Goal: Task Accomplishment & Management: Complete application form

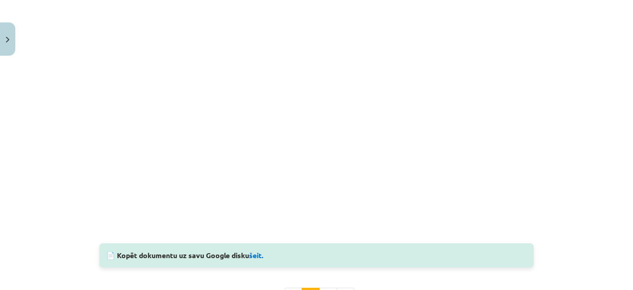
scroll to position [857, 0]
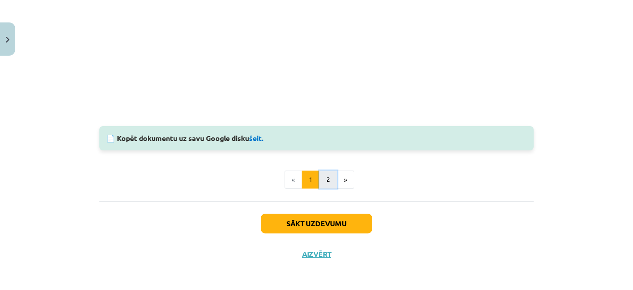
click at [323, 180] on button "2" at bounding box center [328, 180] width 18 height 18
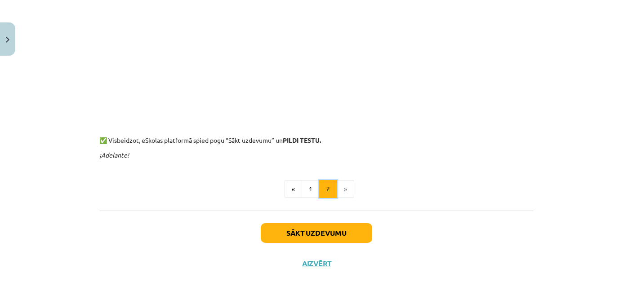
scroll to position [457, 0]
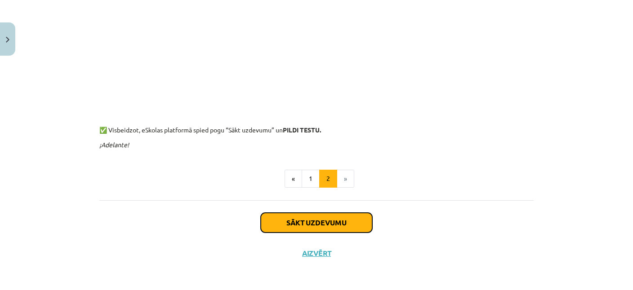
click at [316, 220] on button "Sākt uzdevumu" at bounding box center [316, 223] width 111 height 20
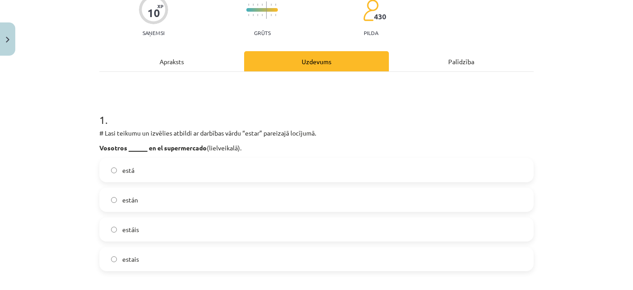
scroll to position [174, 0]
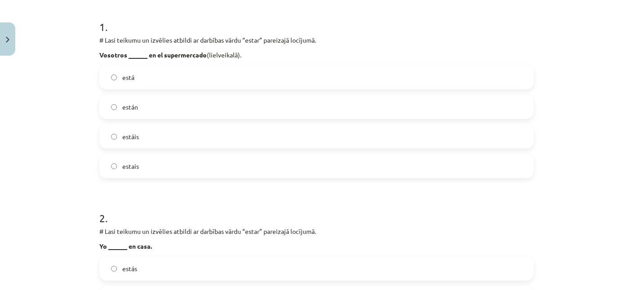
click at [160, 138] on label "estáis" at bounding box center [316, 136] width 432 height 22
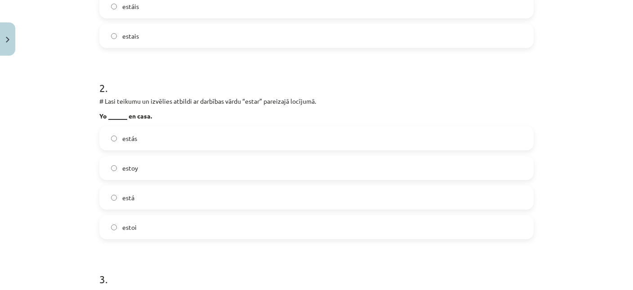
scroll to position [348, 0]
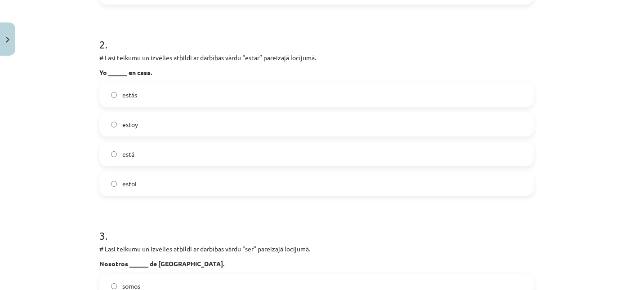
click at [148, 123] on label "estoy" at bounding box center [316, 124] width 432 height 22
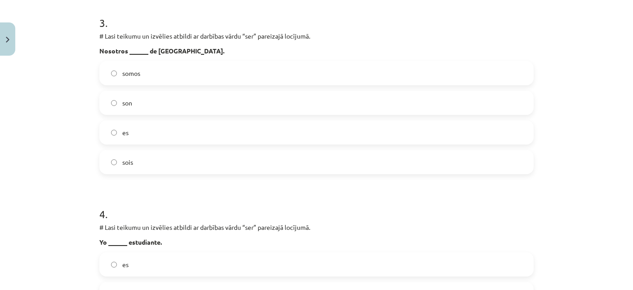
scroll to position [565, 0]
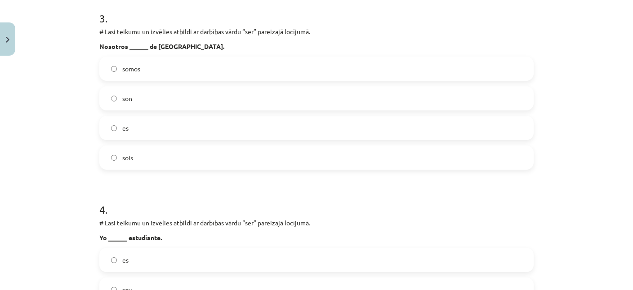
click at [140, 59] on label "somos" at bounding box center [316, 69] width 432 height 22
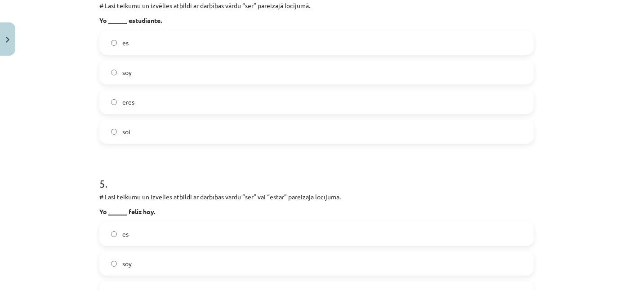
scroll to position [739, 0]
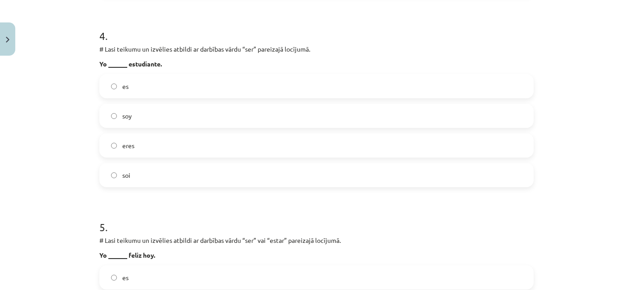
click at [149, 116] on label "soy" at bounding box center [316, 116] width 432 height 22
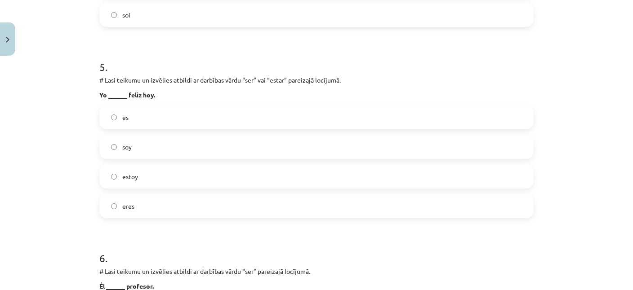
scroll to position [913, 0]
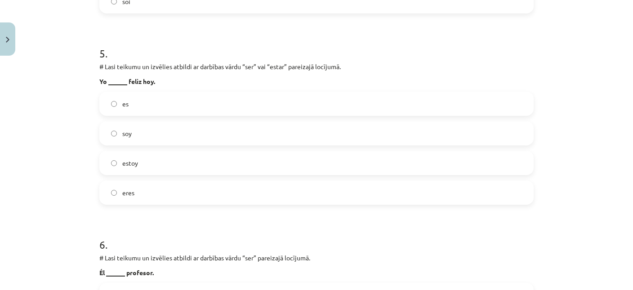
click at [147, 160] on label "estoy" at bounding box center [316, 163] width 432 height 22
click at [144, 130] on label "soy" at bounding box center [316, 133] width 432 height 22
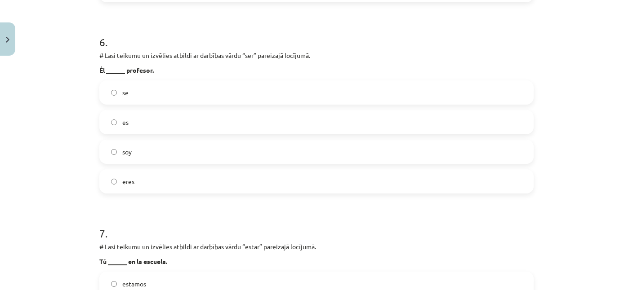
scroll to position [1131, 0]
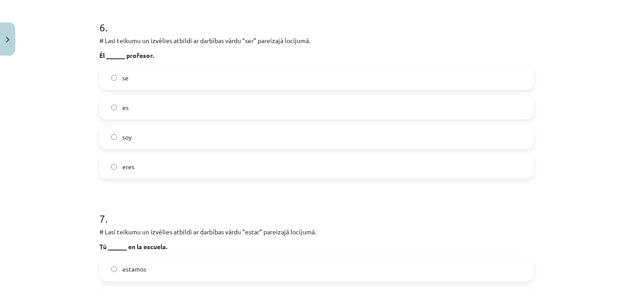
click at [148, 111] on label "es" at bounding box center [316, 107] width 432 height 22
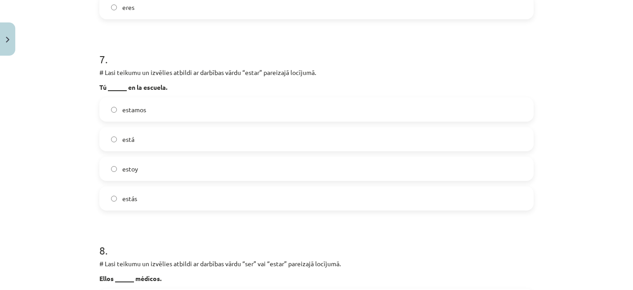
scroll to position [1305, 0]
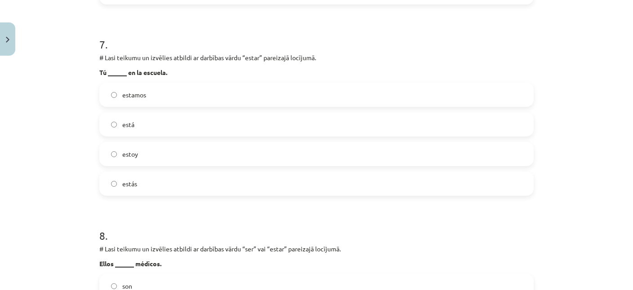
click at [144, 181] on label "estás" at bounding box center [316, 184] width 432 height 22
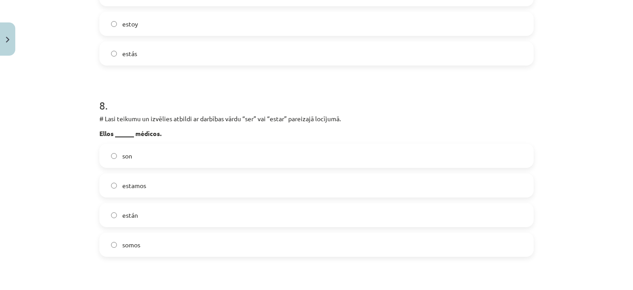
scroll to position [1479, 0]
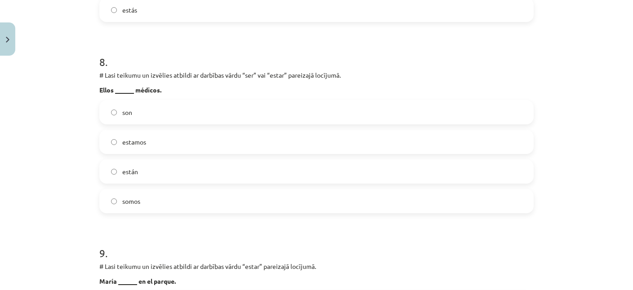
click at [140, 108] on label "son" at bounding box center [316, 112] width 432 height 22
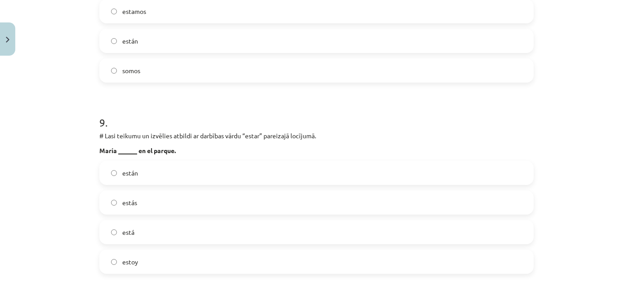
scroll to position [1653, 0]
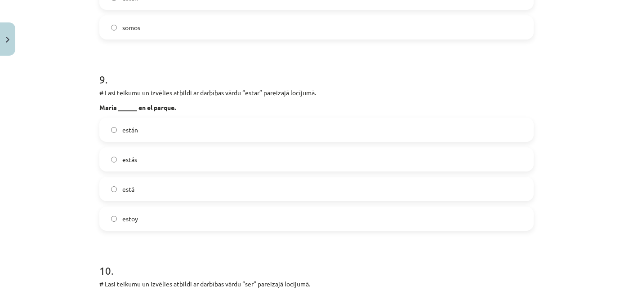
click at [142, 188] on label "está" at bounding box center [316, 189] width 432 height 22
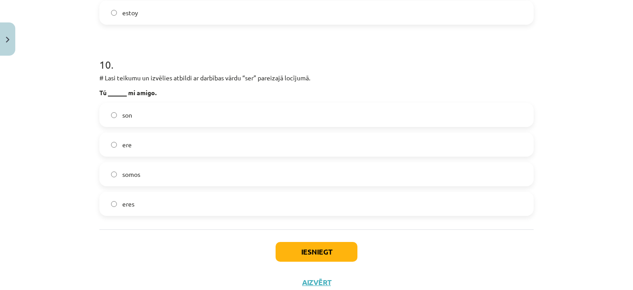
scroll to position [1871, 0]
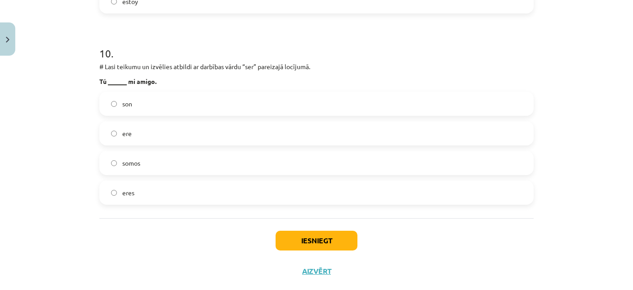
drag, startPoint x: 154, startPoint y: 196, endPoint x: 174, endPoint y: 197, distance: 20.3
click at [151, 196] on label "eres" at bounding box center [316, 193] width 432 height 22
click at [205, 196] on label "eres" at bounding box center [316, 193] width 432 height 22
click at [312, 244] on button "Iesniegt" at bounding box center [317, 241] width 82 height 20
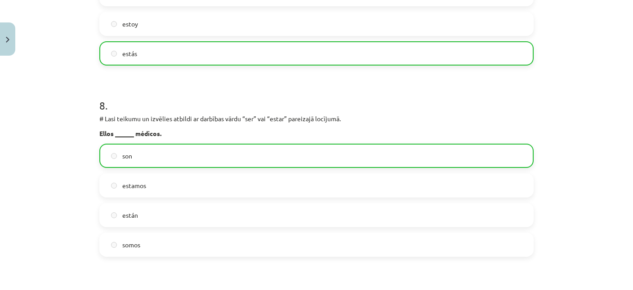
scroll to position [1741, 0]
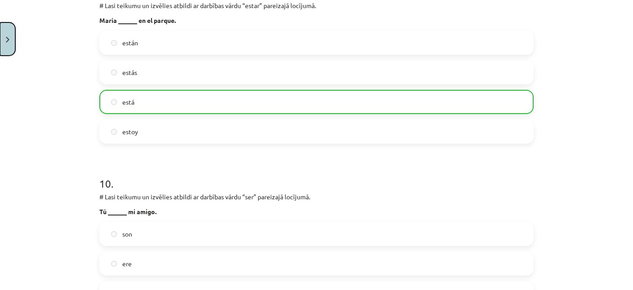
click at [5, 40] on button "Close" at bounding box center [7, 38] width 15 height 33
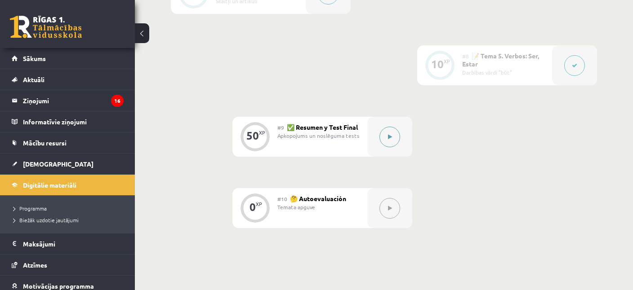
click at [388, 133] on button at bounding box center [389, 137] width 21 height 21
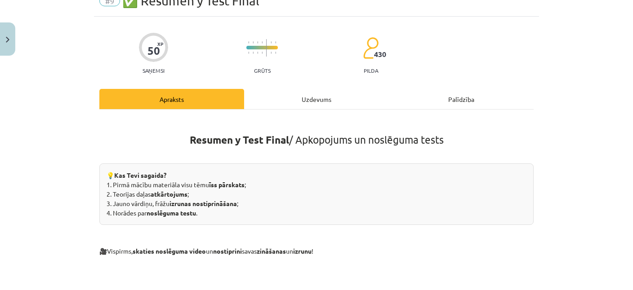
scroll to position [0, 0]
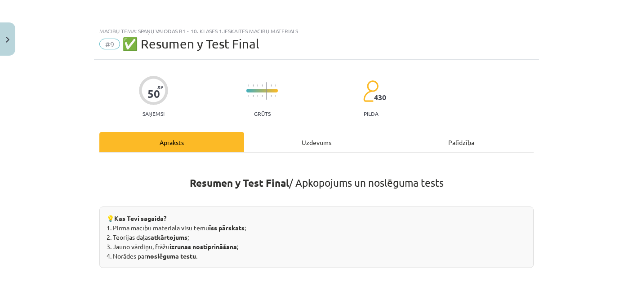
click at [305, 145] on div "Uzdevums" at bounding box center [316, 142] width 145 height 20
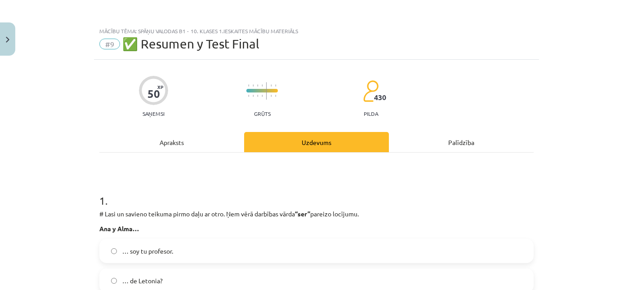
click at [167, 139] on div "Apraksts" at bounding box center [171, 142] width 145 height 20
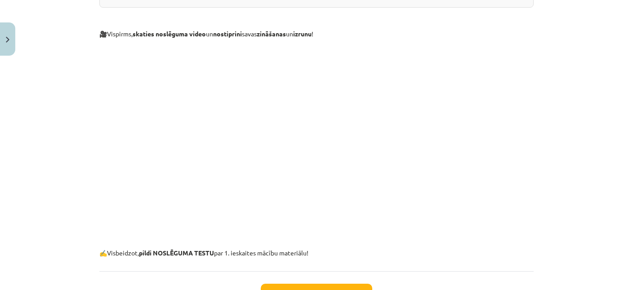
scroll to position [331, 0]
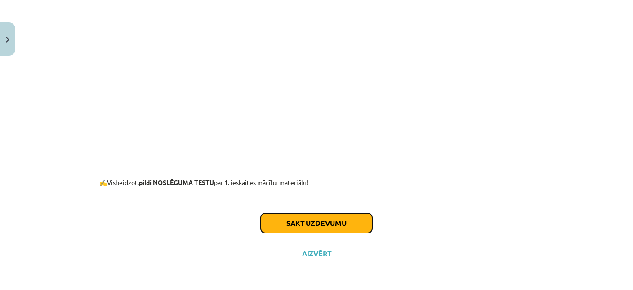
click at [303, 219] on button "Sākt uzdevumu" at bounding box center [316, 224] width 111 height 20
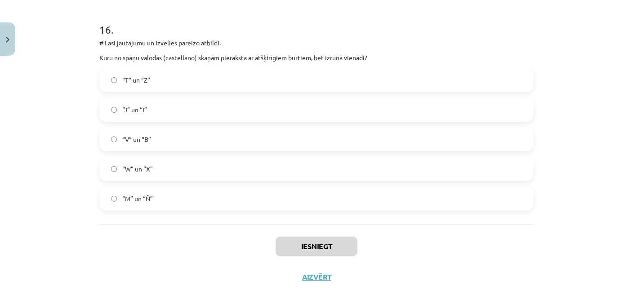
scroll to position [3582, 0]
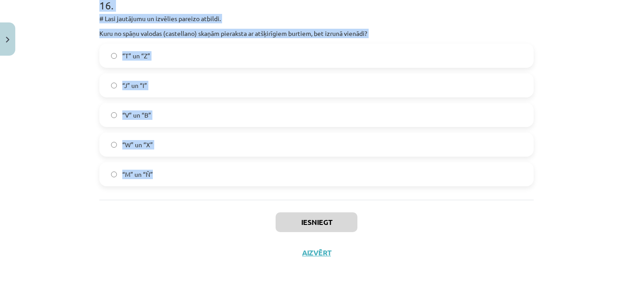
drag, startPoint x: 85, startPoint y: 56, endPoint x: 215, endPoint y: 177, distance: 178.1
click at [215, 177] on div "Mācību tēma: Spāņu valodas b1 - 10. klases 1.ieskaites mācību materiāls #9 ✅ Re…" at bounding box center [316, 145] width 633 height 290
copy form "# Lasi un savieno teikuma pirmo daļu ar otro. Ņem vērā darbības vārda “ser” par…"
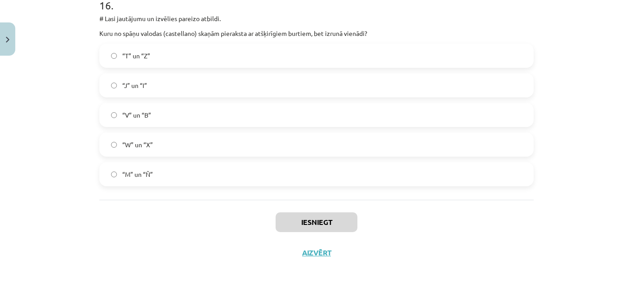
click at [62, 95] on div "Mācību tēma: Spāņu valodas b1 - 10. klases 1.ieskaites mācību materiāls #9 ✅ Re…" at bounding box center [316, 145] width 633 height 290
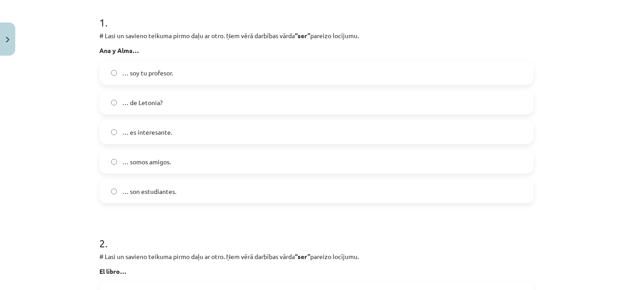
scroll to position [144, 0]
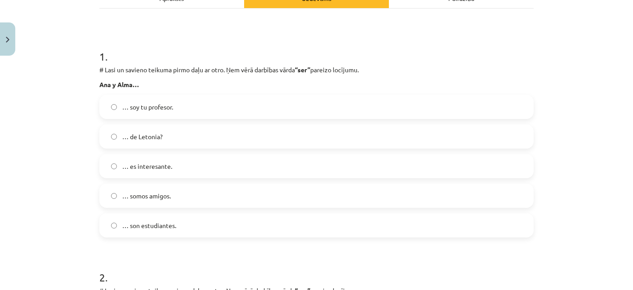
click at [162, 223] on span "… son estudiantes." at bounding box center [149, 225] width 54 height 9
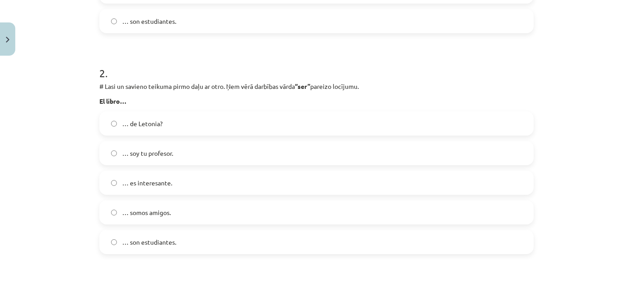
scroll to position [362, 0]
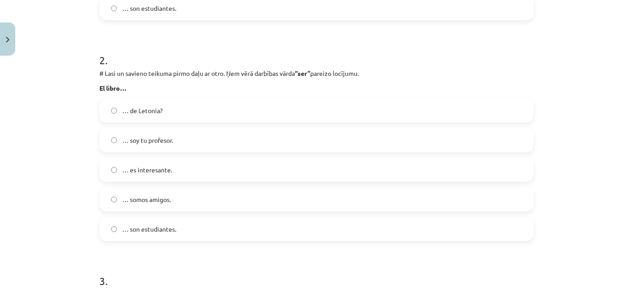
click at [164, 169] on span "… es interesante." at bounding box center [147, 169] width 50 height 9
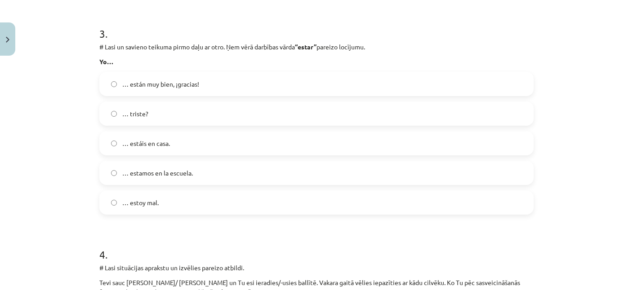
scroll to position [623, 0]
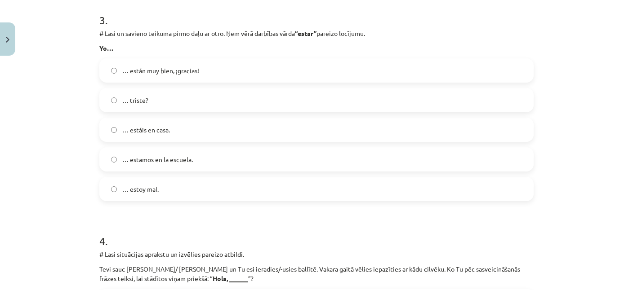
click at [158, 185] on span "… estoy mal." at bounding box center [140, 189] width 36 height 9
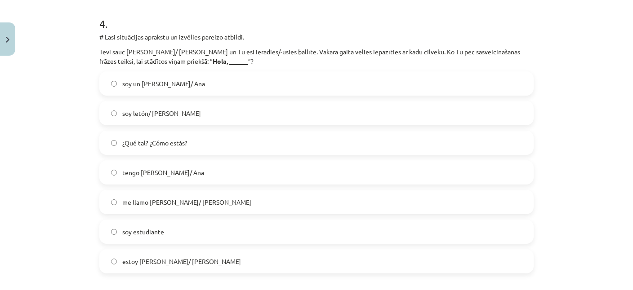
scroll to position [884, 0]
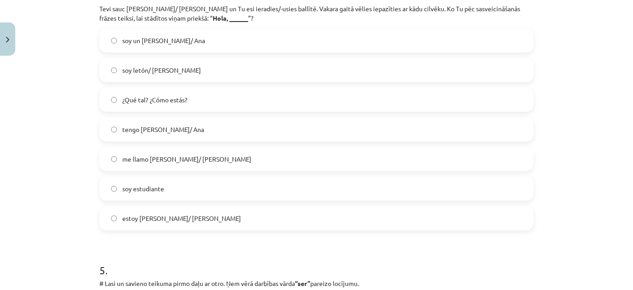
click at [178, 155] on span "me llamo Pedro/ Ana" at bounding box center [186, 159] width 129 height 9
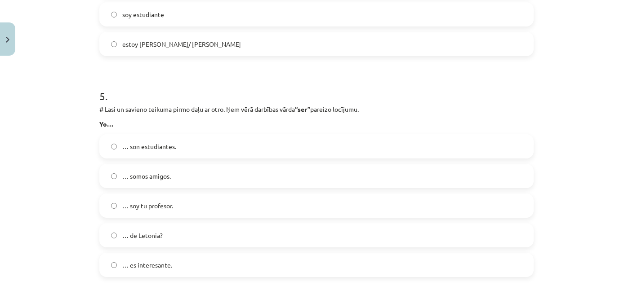
scroll to position [1101, 0]
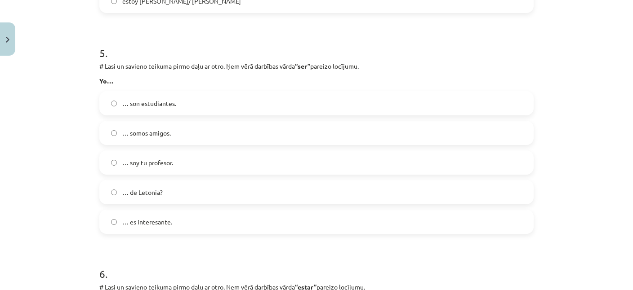
click at [159, 159] on span "… soy tu profesor." at bounding box center [147, 162] width 51 height 9
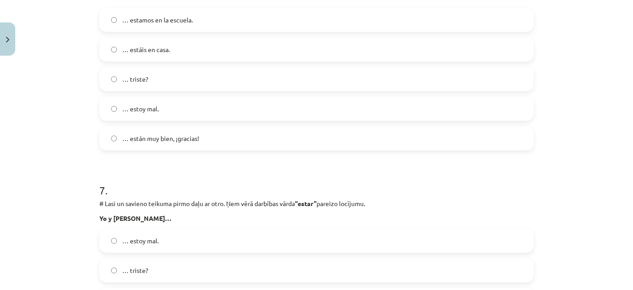
scroll to position [1362, 0]
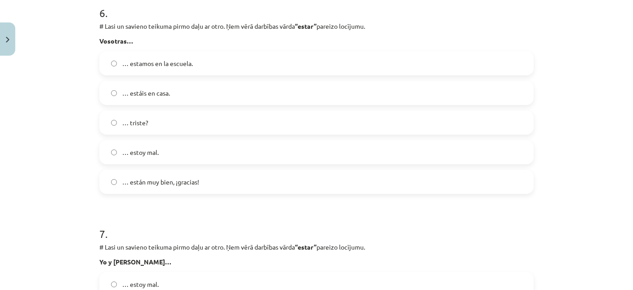
click at [162, 98] on label "… estáis en casa." at bounding box center [316, 93] width 432 height 22
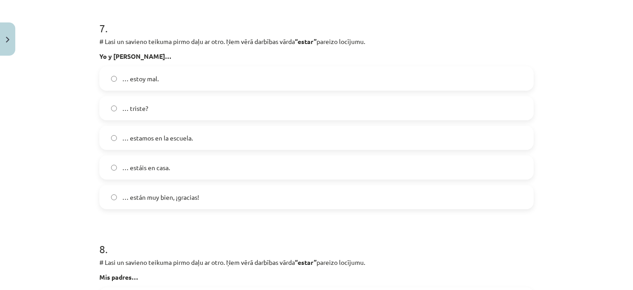
scroll to position [1580, 0]
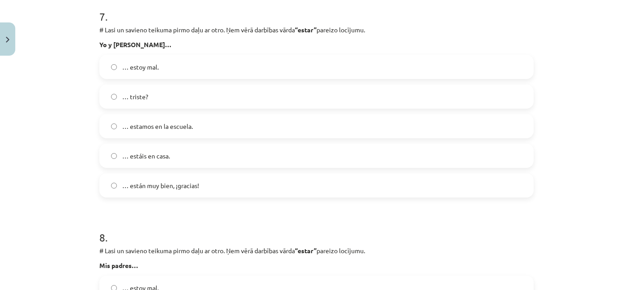
click at [169, 129] on span "… estamos en la escuela." at bounding box center [157, 126] width 71 height 9
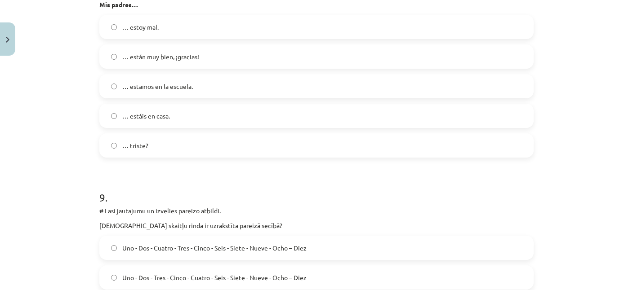
scroll to position [1798, 0]
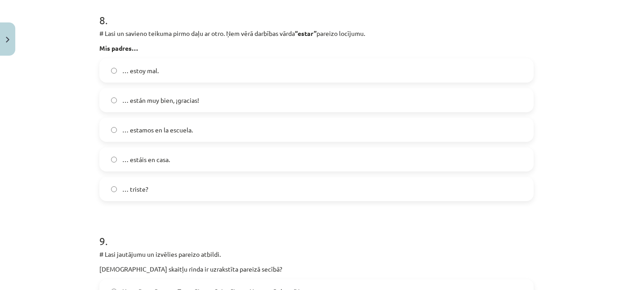
click at [174, 100] on span "… están muy bien, ¡gracias!" at bounding box center [160, 100] width 77 height 9
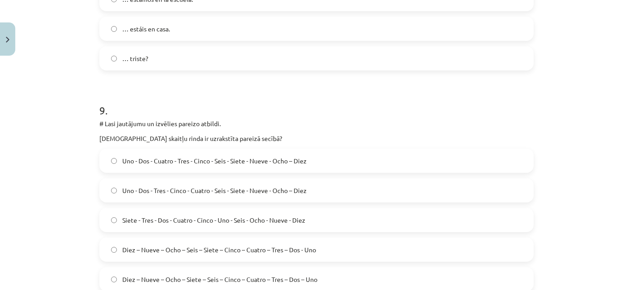
scroll to position [1972, 0]
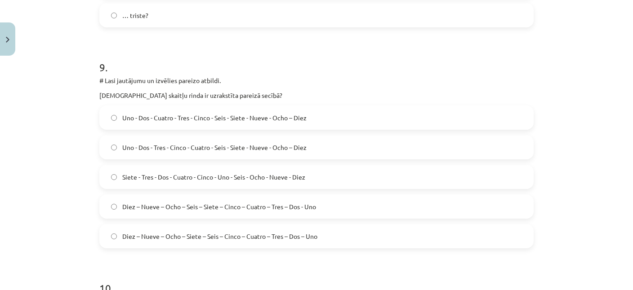
click at [158, 143] on span "Uno - Dos - Tres - Cinco - Cuatro - Seis - Siete - Nueve - Ocho – Diez" at bounding box center [214, 147] width 184 height 9
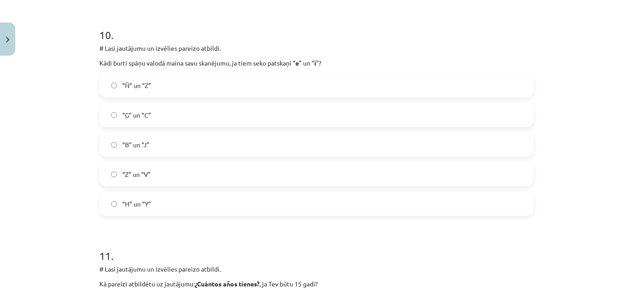
scroll to position [2233, 0]
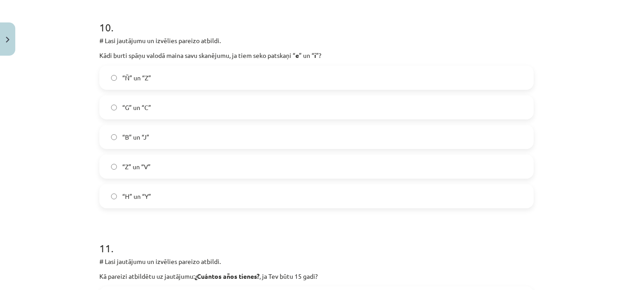
click at [152, 107] on label "“G” un “C”" at bounding box center [316, 107] width 432 height 22
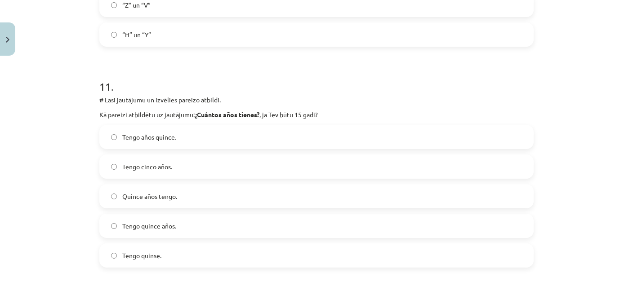
scroll to position [2407, 0]
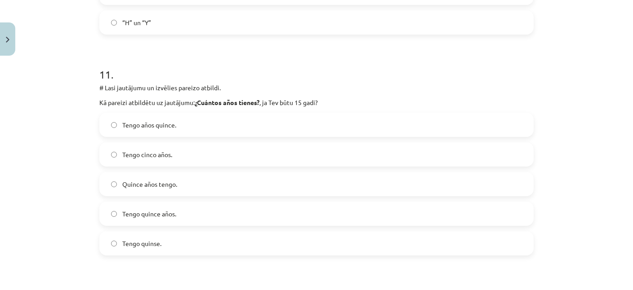
click at [165, 114] on label "Tengo años quince." at bounding box center [316, 125] width 432 height 22
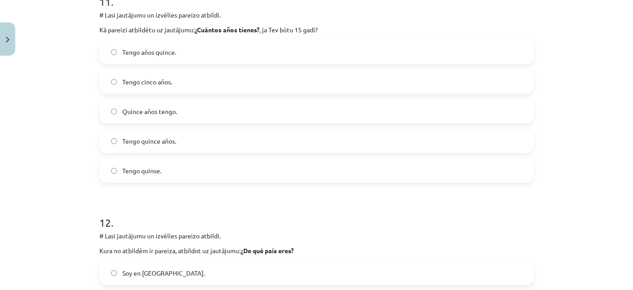
scroll to position [2494, 0]
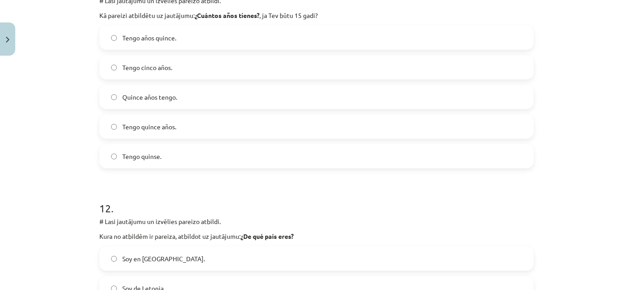
click at [175, 130] on span "Tengo quince años." at bounding box center [149, 126] width 54 height 9
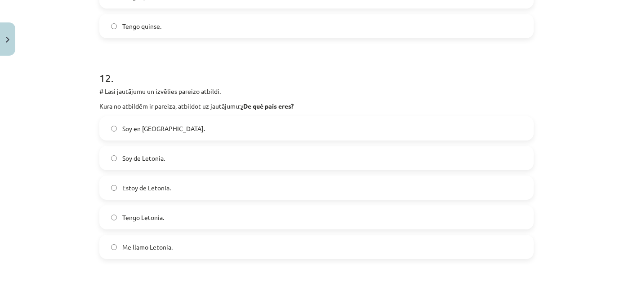
scroll to position [2624, 0]
click at [170, 158] on label "Soy de Letonia." at bounding box center [316, 158] width 432 height 22
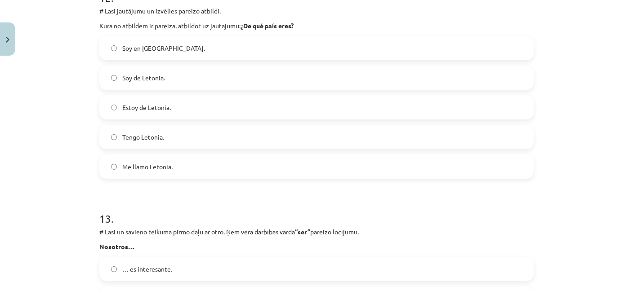
scroll to position [2711, 0]
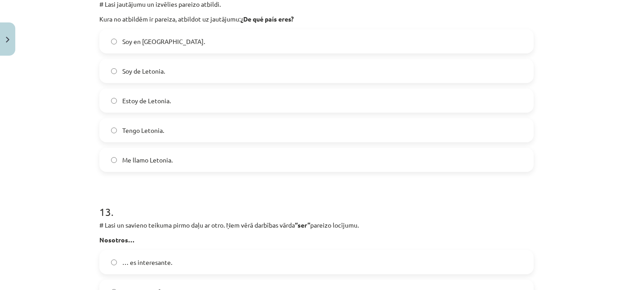
click at [158, 34] on label "Soy en Letonia." at bounding box center [316, 41] width 432 height 22
click at [163, 43] on span "Soy en Letonia." at bounding box center [163, 41] width 83 height 9
click at [161, 69] on span "Soy de Letonia." at bounding box center [143, 71] width 43 height 9
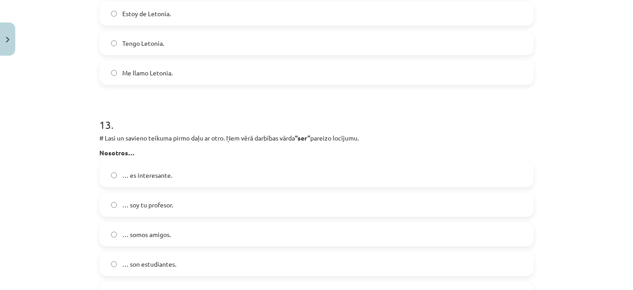
scroll to position [2842, 0]
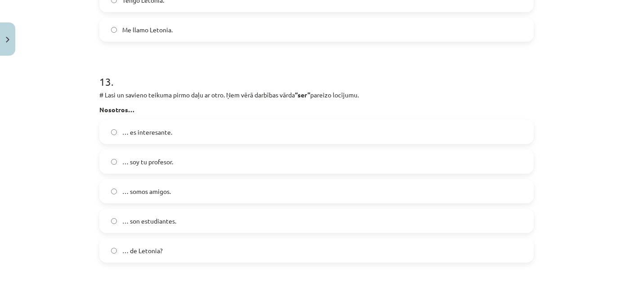
click at [170, 195] on span "… somos amigos." at bounding box center [146, 191] width 49 height 9
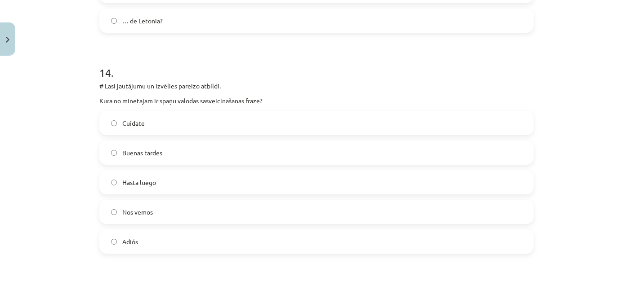
scroll to position [3103, 0]
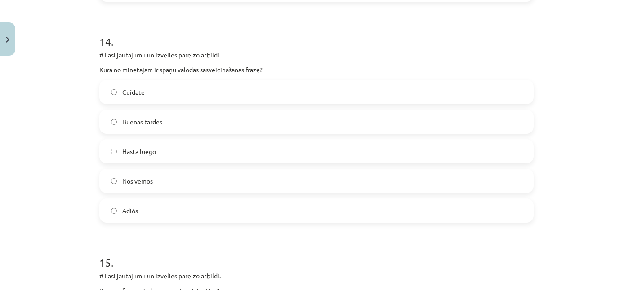
click at [163, 126] on label "Buenas tardes" at bounding box center [316, 122] width 432 height 22
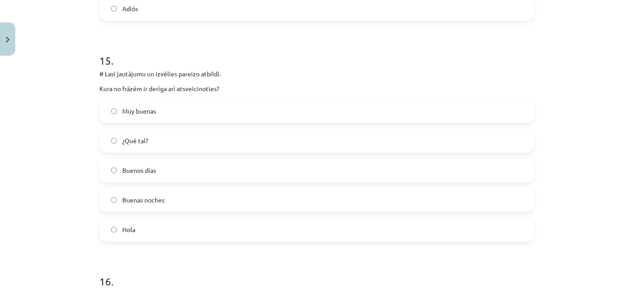
scroll to position [3321, 0]
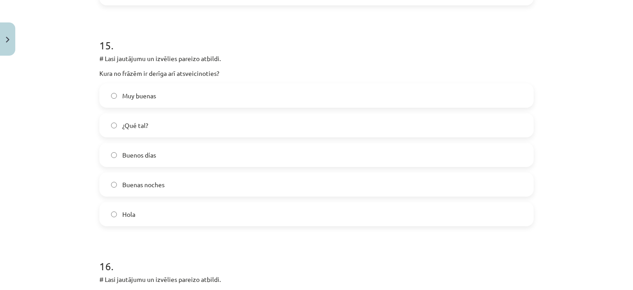
click at [163, 182] on span "Buenas noches" at bounding box center [143, 184] width 42 height 9
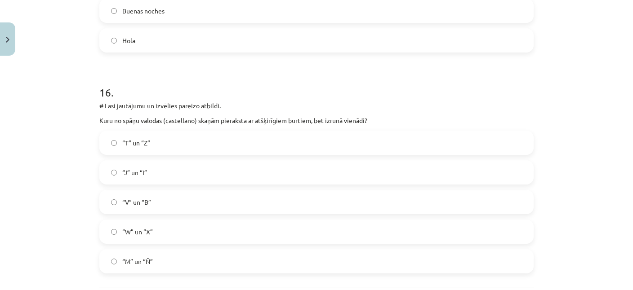
scroll to position [3538, 0]
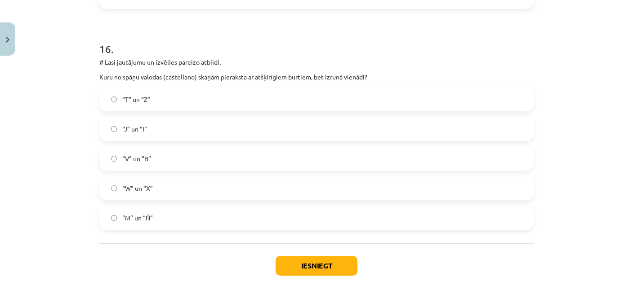
click at [156, 159] on label "“V” un “B”" at bounding box center [316, 158] width 432 height 22
click at [315, 252] on div "Iesniegt Aizvērt" at bounding box center [316, 275] width 434 height 63
click at [316, 258] on button "Iesniegt" at bounding box center [317, 266] width 82 height 20
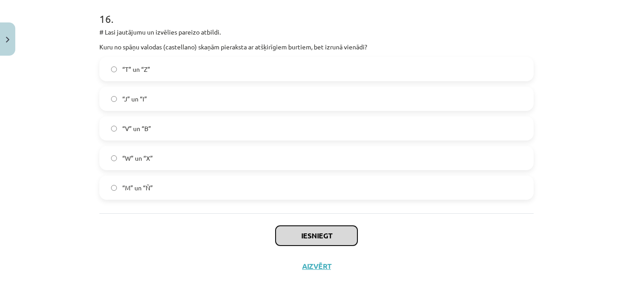
scroll to position [3582, 0]
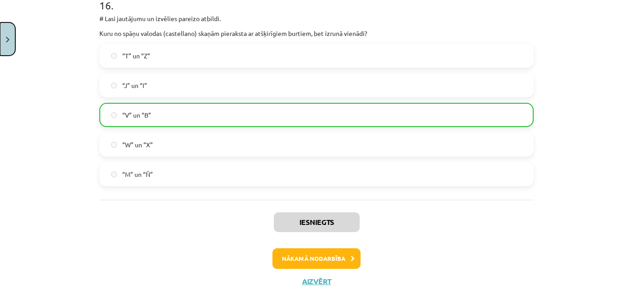
click at [10, 37] on button "Close" at bounding box center [7, 38] width 15 height 33
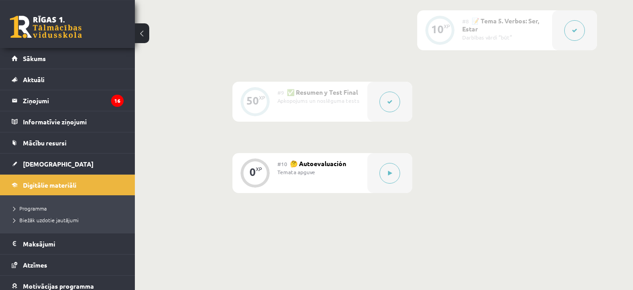
scroll to position [845, 0]
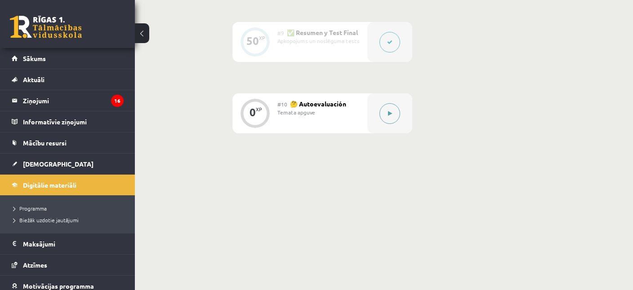
click at [392, 116] on icon at bounding box center [390, 113] width 4 height 5
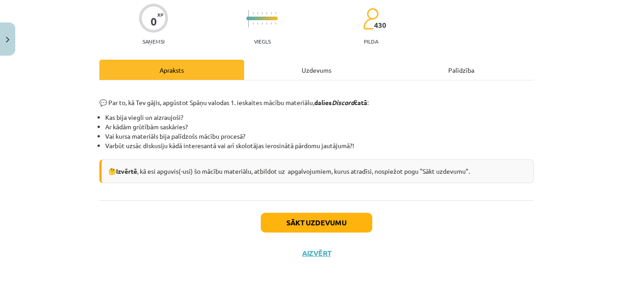
click at [320, 79] on div "Uzdevums" at bounding box center [316, 70] width 145 height 20
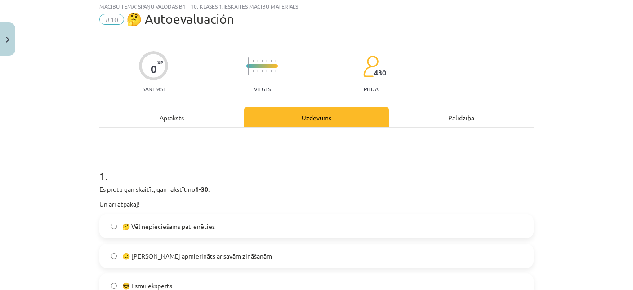
scroll to position [197, 0]
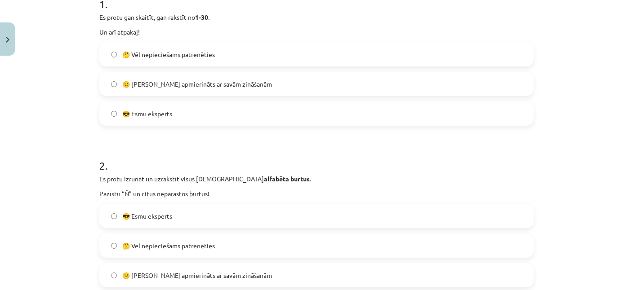
click at [148, 109] on span "😎 Esmu eksperts" at bounding box center [147, 113] width 50 height 9
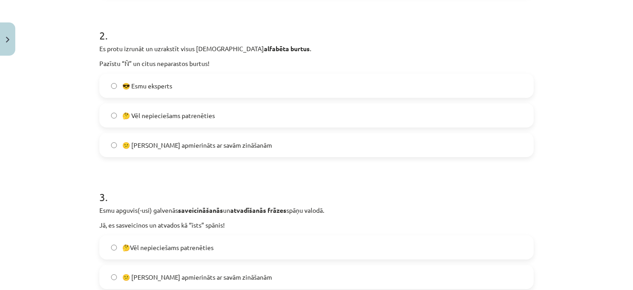
click at [150, 87] on span "😎 Esmu eksperts" at bounding box center [147, 85] width 50 height 9
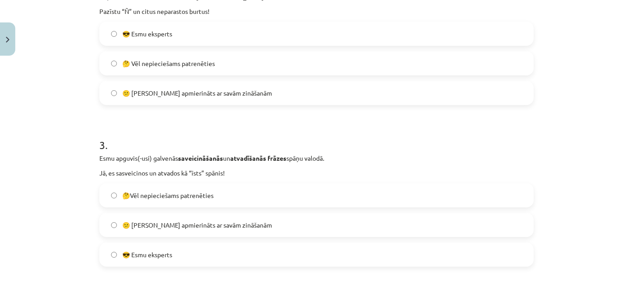
scroll to position [458, 0]
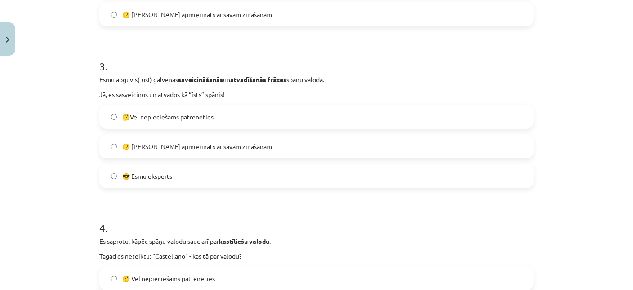
click at [170, 185] on label "😎 Esmu eksperts" at bounding box center [316, 176] width 432 height 22
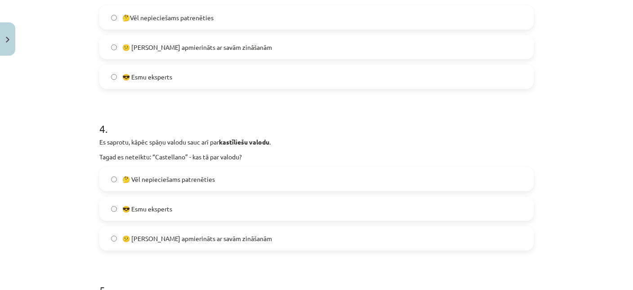
scroll to position [632, 0]
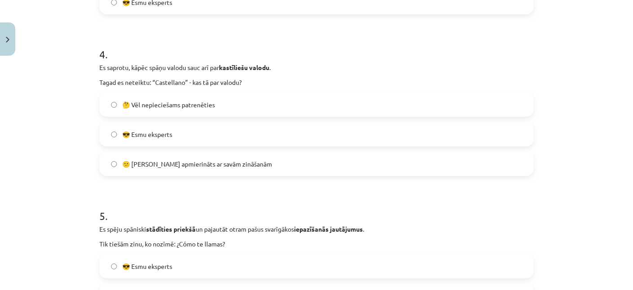
click at [150, 135] on span "😎 Esmu eksperts" at bounding box center [147, 134] width 50 height 9
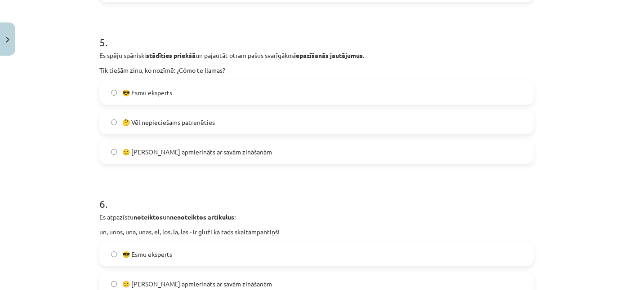
click at [147, 93] on span "😎 Esmu eksperts" at bounding box center [147, 92] width 50 height 9
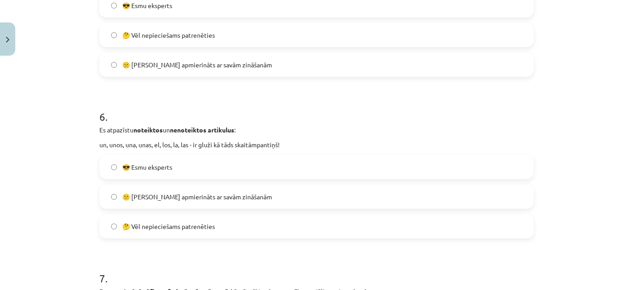
click at [148, 165] on span "😎 Esmu eksperts" at bounding box center [147, 167] width 50 height 9
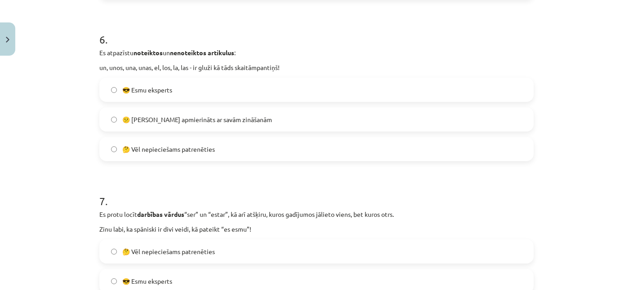
scroll to position [1024, 0]
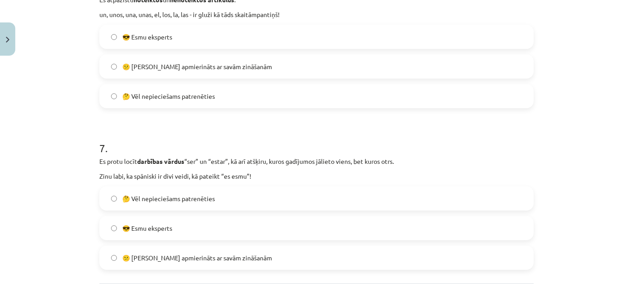
click at [154, 224] on span "😎 Esmu eksperts" at bounding box center [147, 228] width 50 height 9
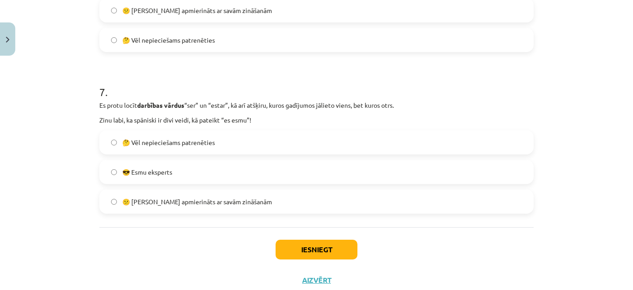
scroll to position [1107, 0]
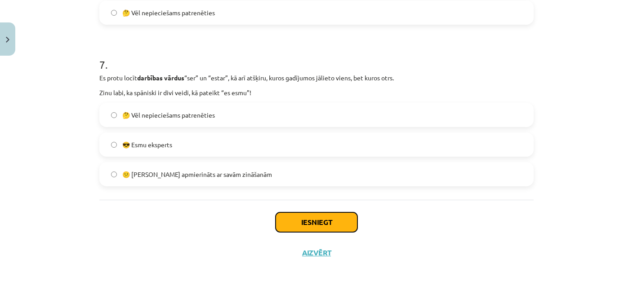
click at [306, 216] on button "Iesniegt" at bounding box center [317, 223] width 82 height 20
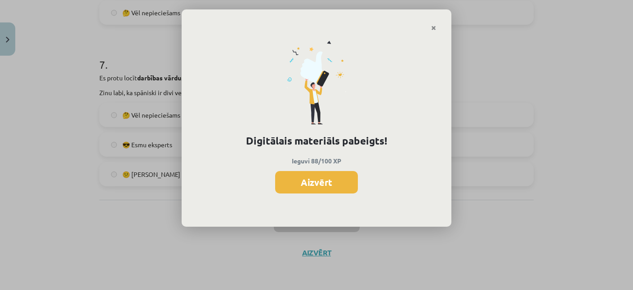
scroll to position [824, 0]
click at [334, 190] on button "Aizvērt" at bounding box center [316, 182] width 83 height 22
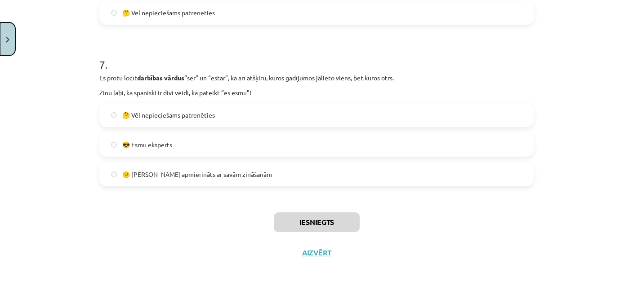
click at [9, 39] on img "Close" at bounding box center [8, 40] width 4 height 6
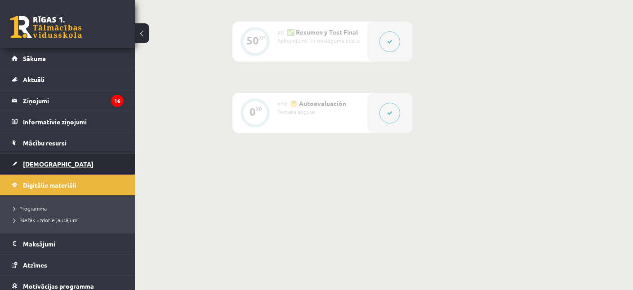
click at [31, 161] on span "[DEMOGRAPHIC_DATA]" at bounding box center [58, 164] width 71 height 8
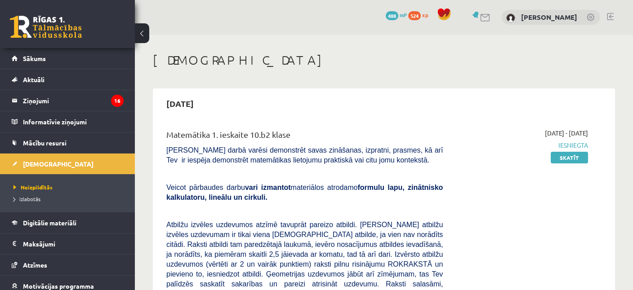
click at [403, 211] on p at bounding box center [304, 211] width 276 height 8
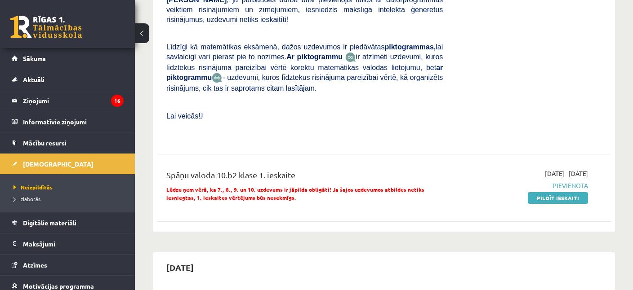
scroll to position [379, 0]
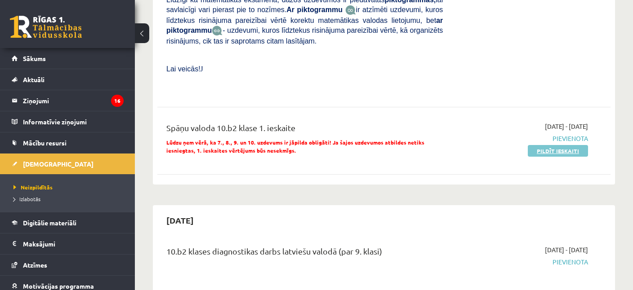
click at [557, 145] on link "Pildīt ieskaiti" at bounding box center [558, 151] width 60 height 12
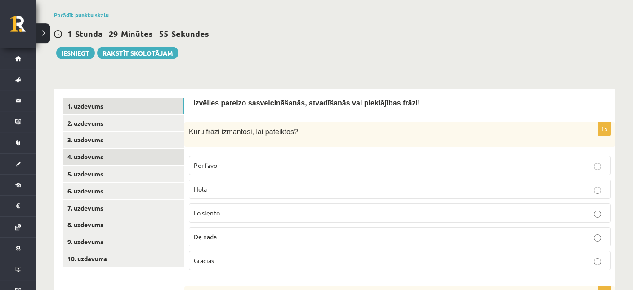
scroll to position [142, 0]
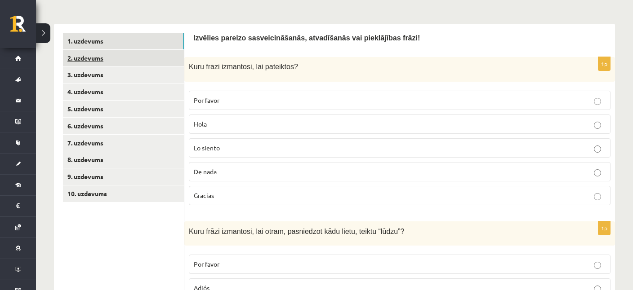
click at [81, 59] on link "2. uzdevums" at bounding box center [123, 58] width 121 height 17
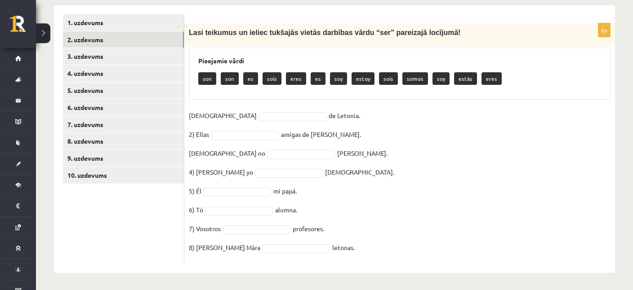
scroll to position [161, 0]
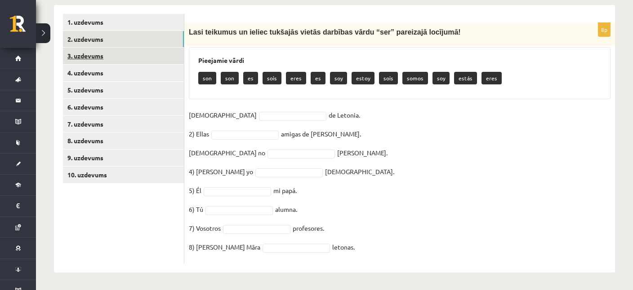
click at [88, 59] on link "3. uzdevums" at bounding box center [123, 56] width 121 height 17
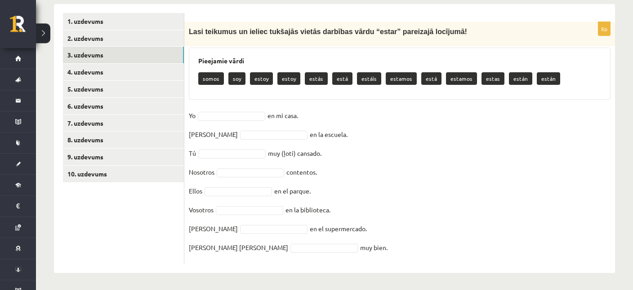
scroll to position [162, 0]
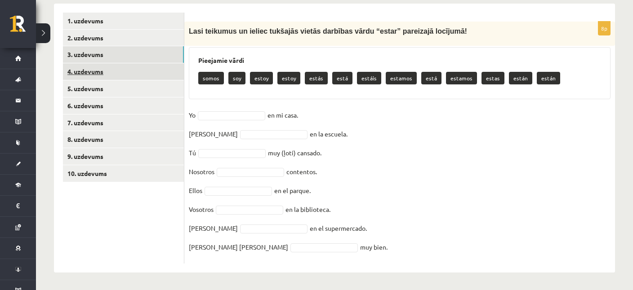
click at [80, 69] on link "4. uzdevums" at bounding box center [123, 71] width 121 height 17
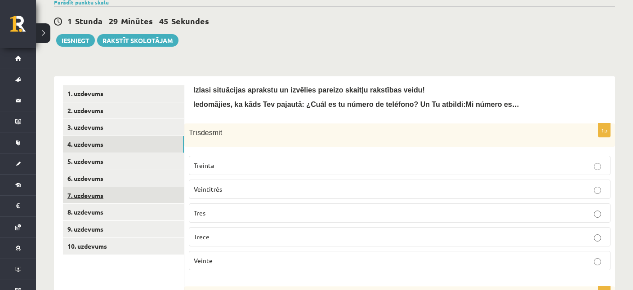
scroll to position [0, 0]
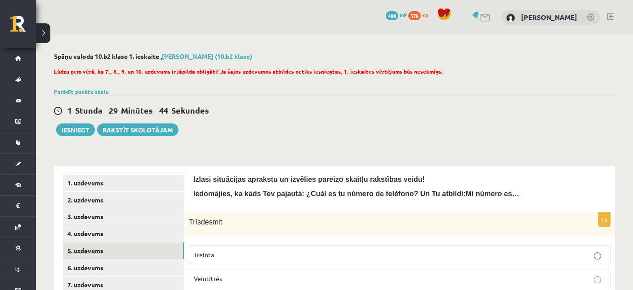
click at [84, 251] on link "5. uzdevums" at bounding box center [123, 251] width 121 height 17
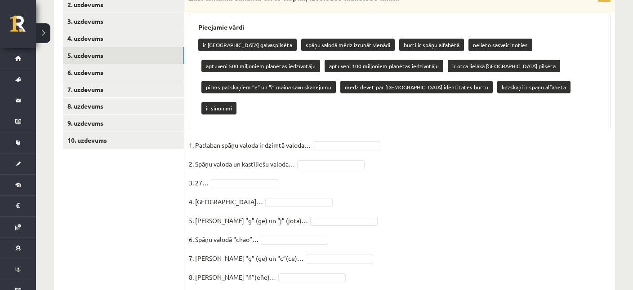
scroll to position [205, 0]
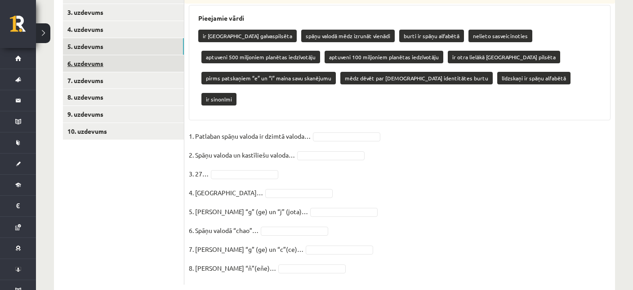
click at [86, 68] on link "6. uzdevums" at bounding box center [123, 63] width 121 height 17
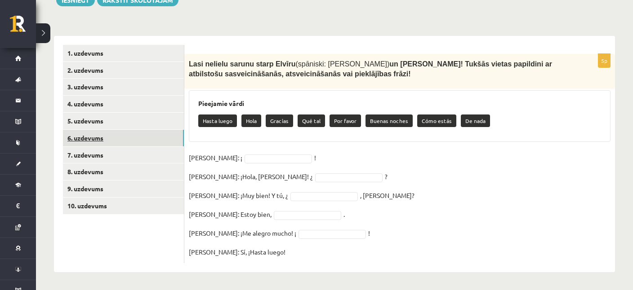
scroll to position [129, 0]
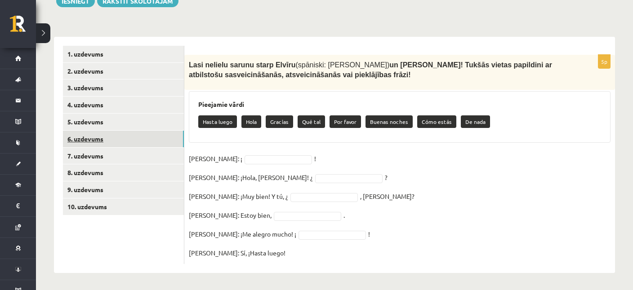
click at [82, 144] on link "6. uzdevums" at bounding box center [123, 139] width 121 height 17
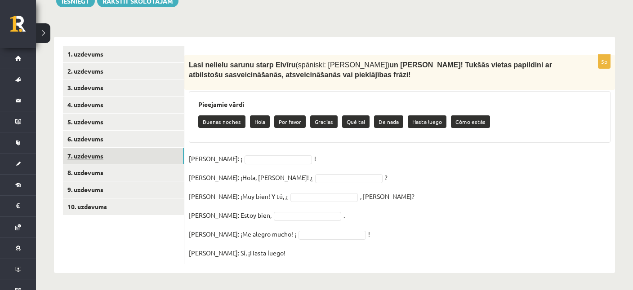
click at [84, 156] on link "7. uzdevums" at bounding box center [123, 156] width 121 height 17
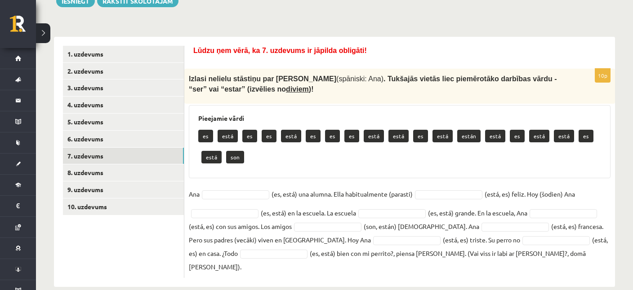
scroll to position [129, 0]
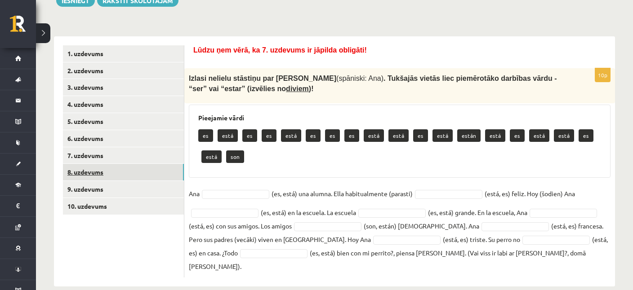
click at [93, 171] on link "8. uzdevums" at bounding box center [123, 172] width 121 height 17
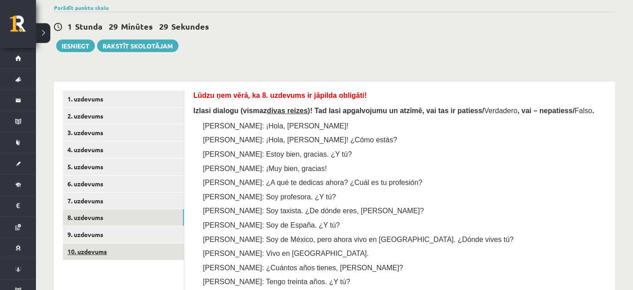
scroll to position [142, 0]
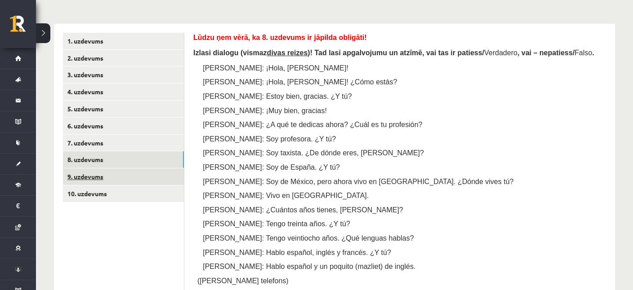
click at [82, 174] on link "9. uzdevums" at bounding box center [123, 177] width 121 height 17
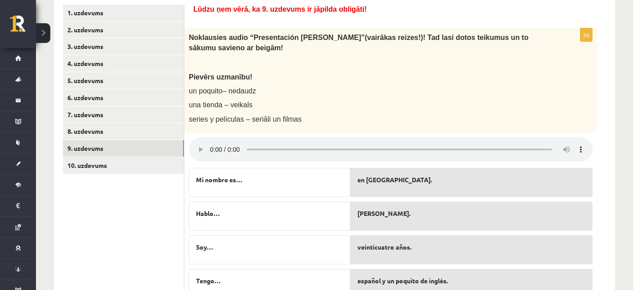
scroll to position [226, 0]
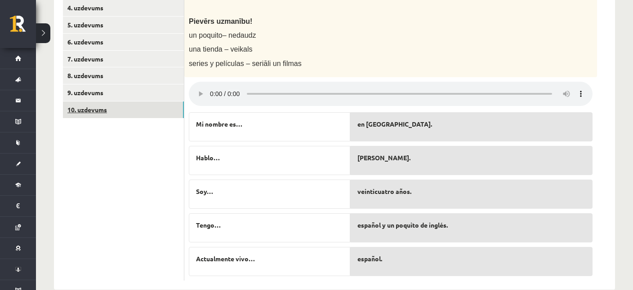
click at [74, 109] on link "10. uzdevums" at bounding box center [123, 110] width 121 height 17
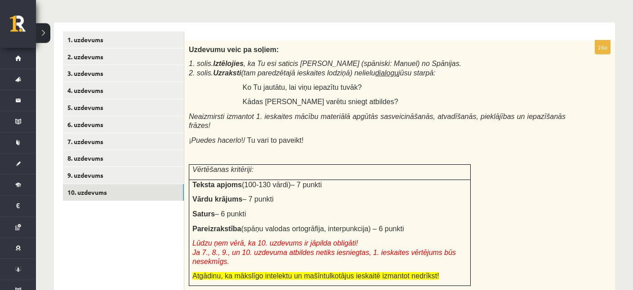
scroll to position [121, 0]
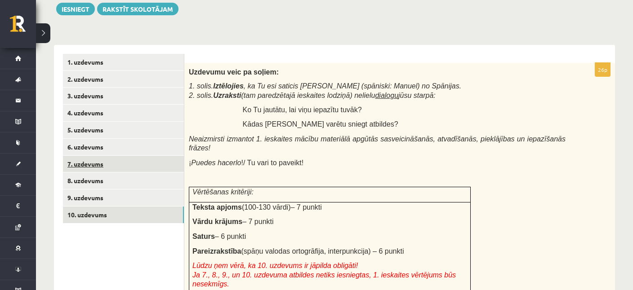
click at [100, 157] on link "7. uzdevums" at bounding box center [123, 164] width 121 height 17
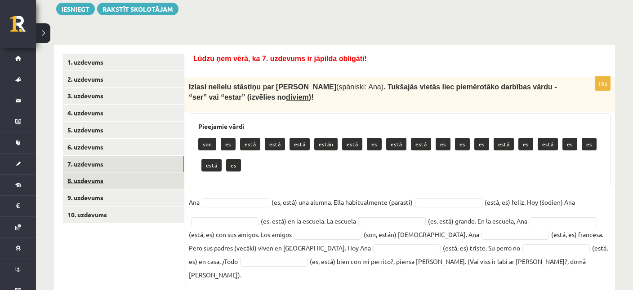
scroll to position [129, 0]
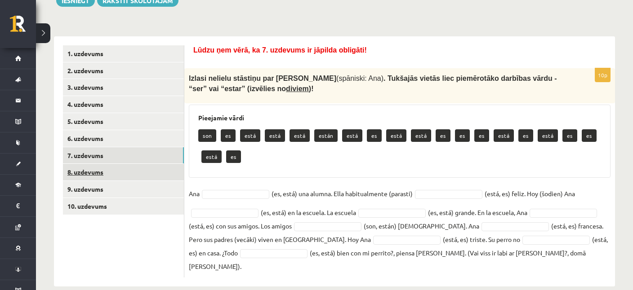
click at [81, 168] on link "8. uzdevums" at bounding box center [123, 172] width 121 height 17
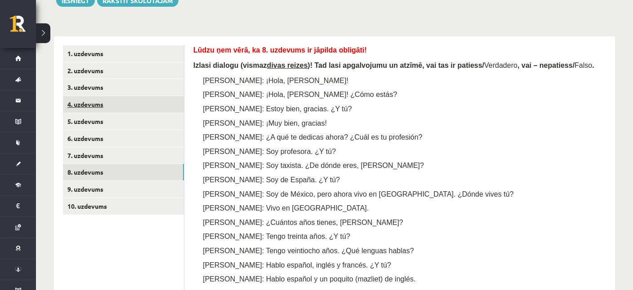
click at [99, 106] on link "4. uzdevums" at bounding box center [123, 104] width 121 height 17
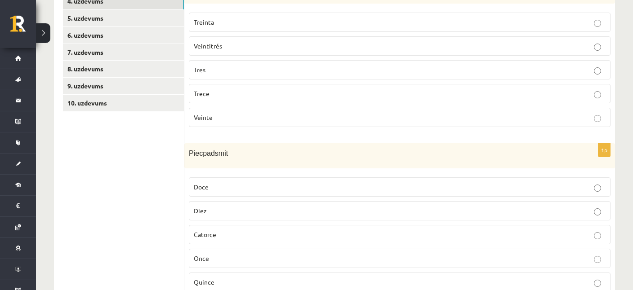
scroll to position [232, 0]
click at [92, 104] on link "10. uzdevums" at bounding box center [123, 104] width 121 height 17
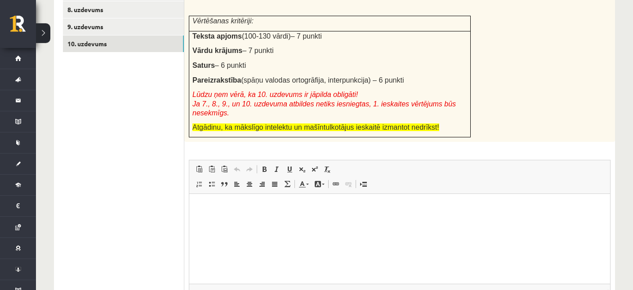
scroll to position [327, 0]
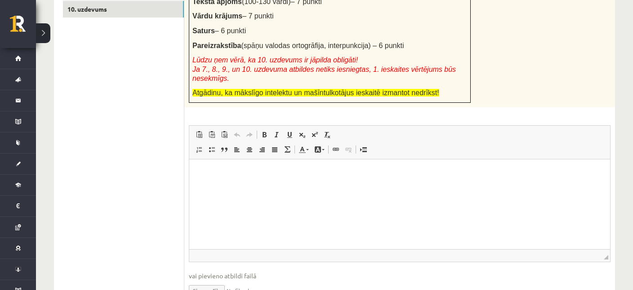
click at [247, 217] on html at bounding box center [399, 205] width 421 height 90
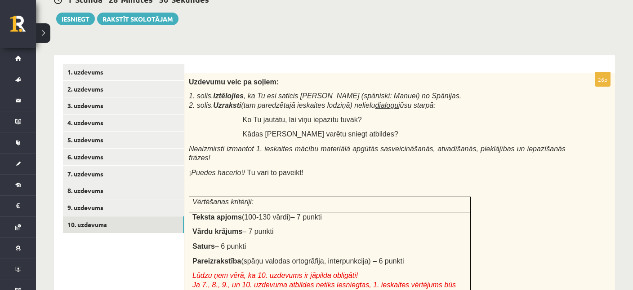
scroll to position [89, 0]
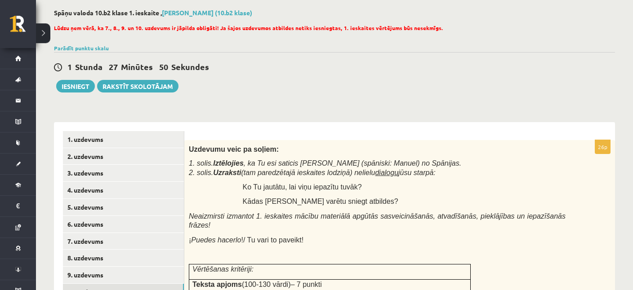
scroll to position [42, 0]
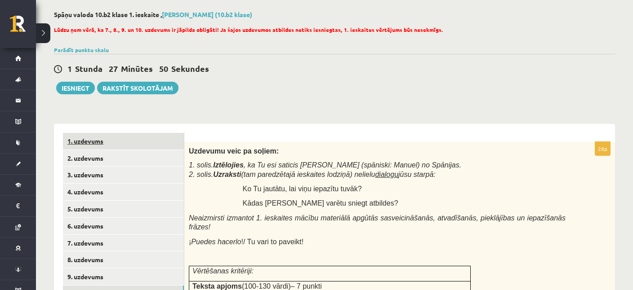
click at [76, 144] on link "1. uzdevums" at bounding box center [123, 141] width 121 height 17
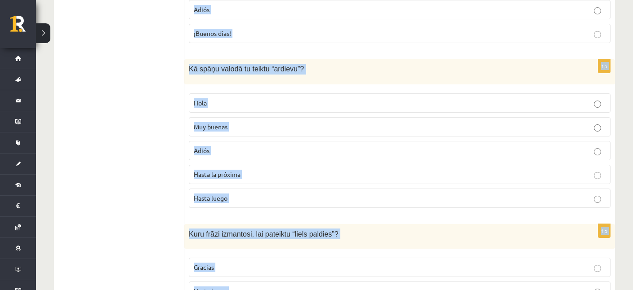
scroll to position [743, 0]
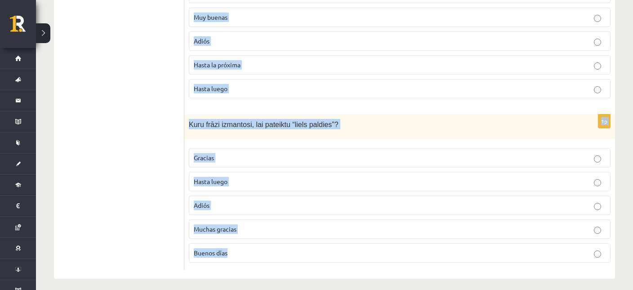
drag, startPoint x: 189, startPoint y: 67, endPoint x: 420, endPoint y: 314, distance: 337.7
copy form "Kuru frāzi izmantosi, lai pateiktos? Por favor Hola Lo siento De nada Gracias 1…"
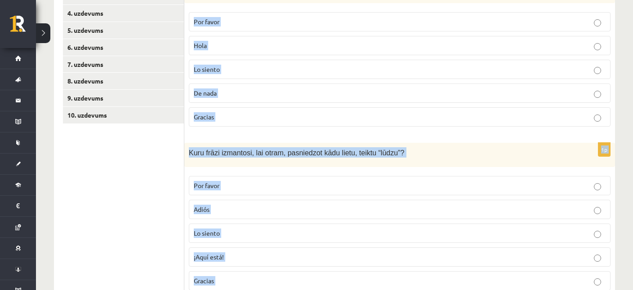
scroll to position [0, 0]
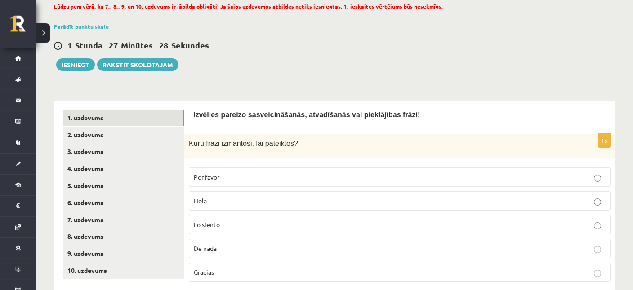
scroll to position [142, 0]
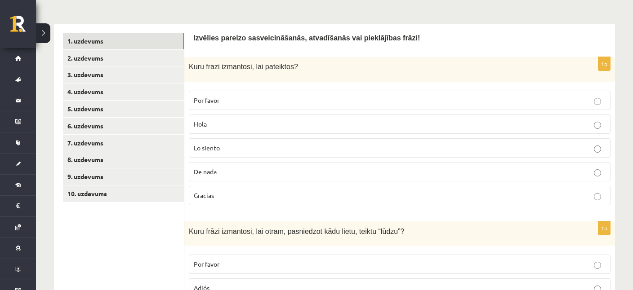
click at [215, 191] on p "Gracias" at bounding box center [400, 195] width 412 height 9
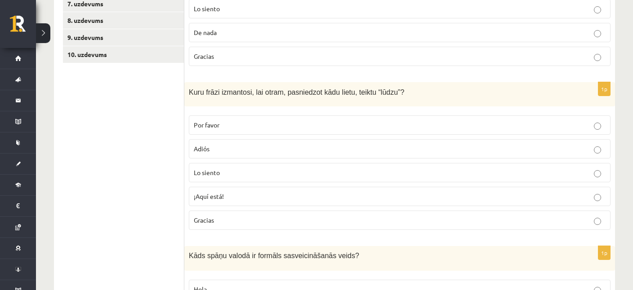
scroll to position [285, 0]
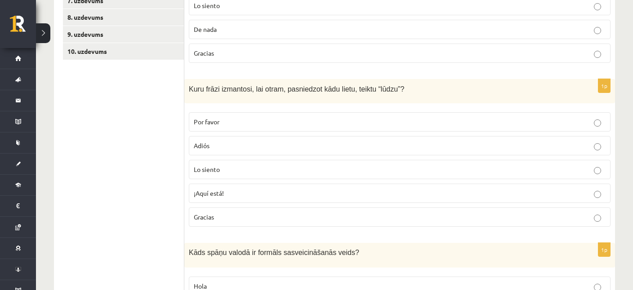
click at [214, 123] on span "Por favor" at bounding box center [207, 122] width 26 height 8
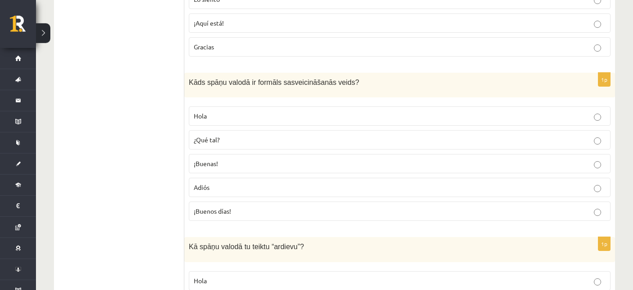
scroll to position [475, 0]
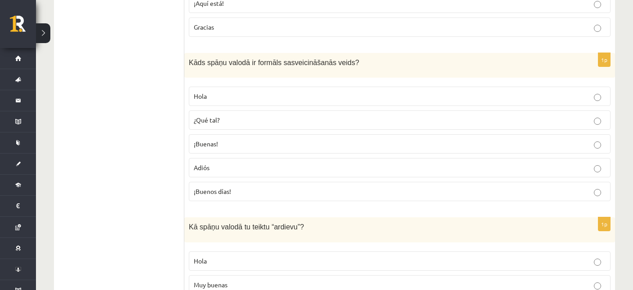
click at [220, 192] on p "¡Buenos días!" at bounding box center [400, 191] width 412 height 9
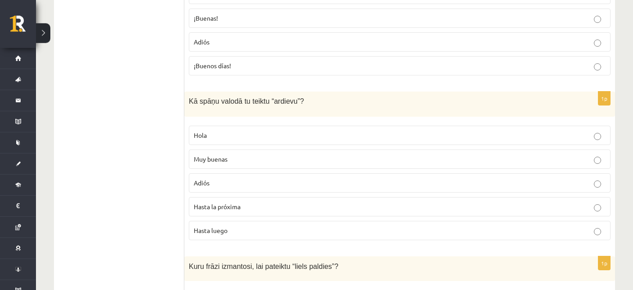
scroll to position [617, 0]
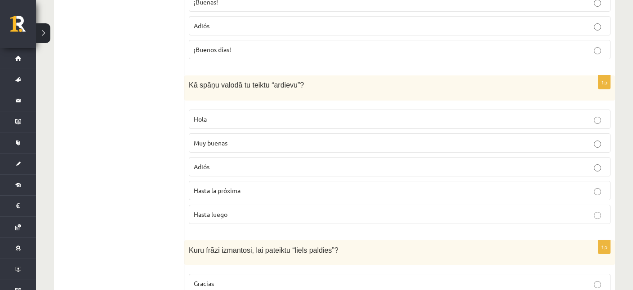
click at [220, 165] on p "Adiós" at bounding box center [400, 166] width 412 height 9
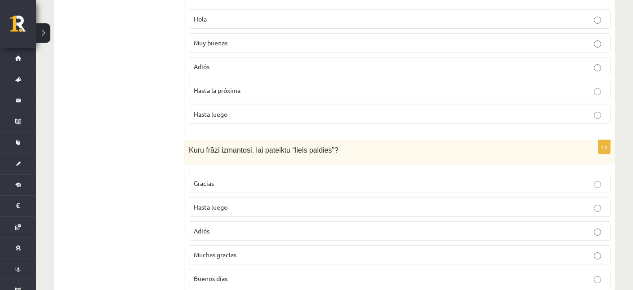
scroll to position [743, 0]
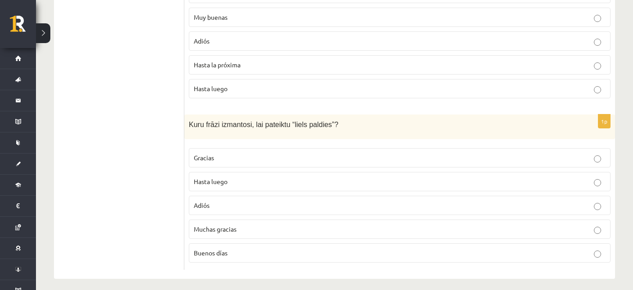
click at [222, 225] on p "Muchas gracias" at bounding box center [400, 229] width 412 height 9
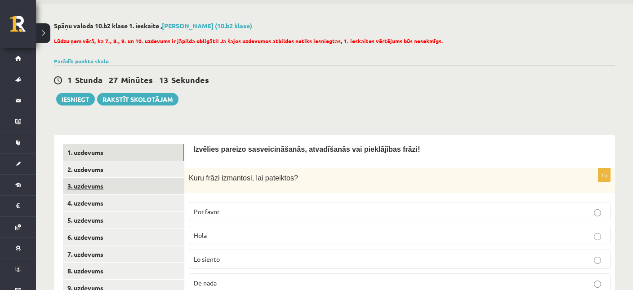
scroll to position [0, 0]
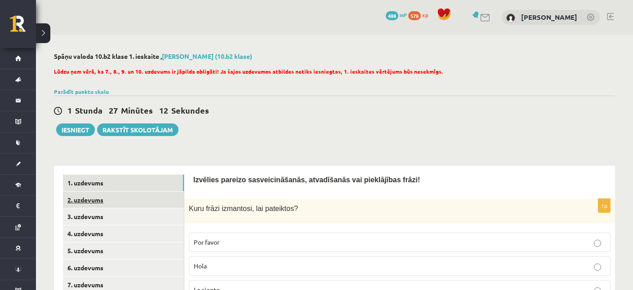
click at [93, 201] on link "2. uzdevums" at bounding box center [123, 200] width 121 height 17
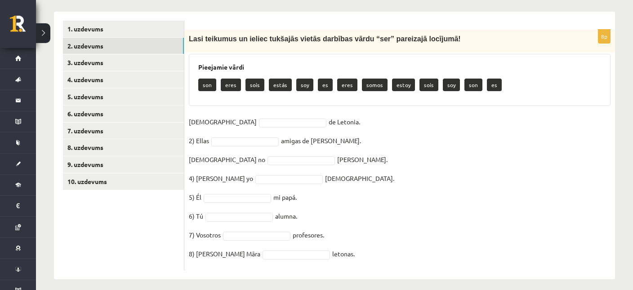
scroll to position [161, 0]
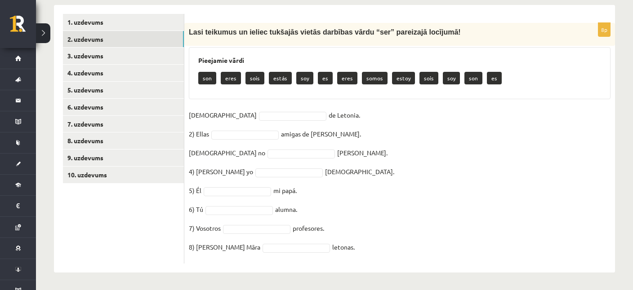
drag, startPoint x: 188, startPoint y: 32, endPoint x: 356, endPoint y: 245, distance: 271.4
click at [356, 46] on div "Lasi teikumus un ieliec tukšajās vietās darbības vārdu “ser” pareizajā locījumā!" at bounding box center [399, 34] width 431 height 23
copy fieldset "letonas."
click at [384, 147] on fieldset "[DEMOGRAPHIC_DATA] de Letonia. 2) Ellas amigas de [PERSON_NAME]. [DEMOGRAPHIC_D…" at bounding box center [400, 183] width 422 height 151
click at [306, 74] on p "soy" at bounding box center [304, 78] width 17 height 13
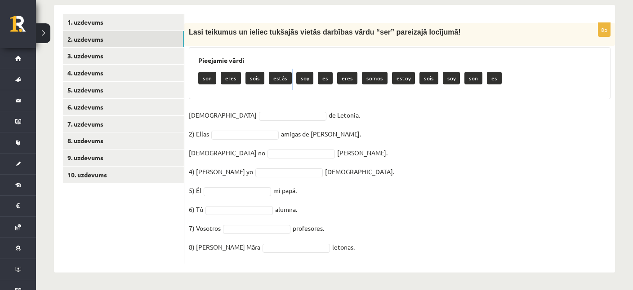
drag, startPoint x: 296, startPoint y: 78, endPoint x: 259, endPoint y: 110, distance: 49.4
click at [281, 106] on div "8p Lasi teikumus un ieliec tukšajās vietās darbības vārdu “ser” pareizajā locīj…" at bounding box center [399, 143] width 431 height 241
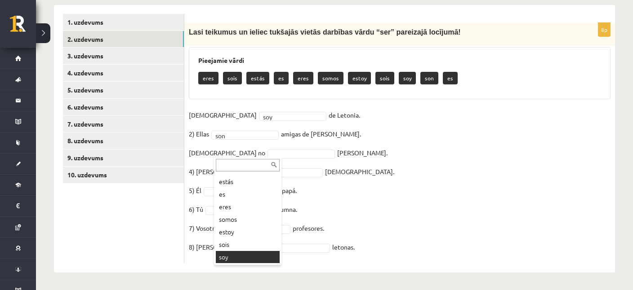
scroll to position [36, 0]
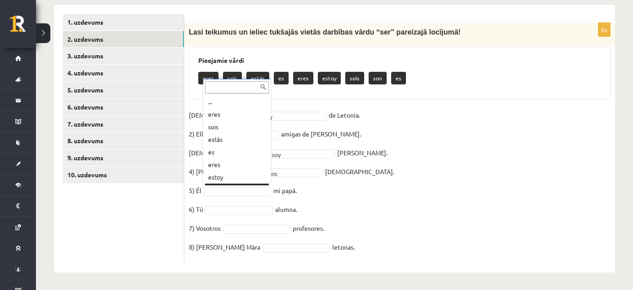
scroll to position [11, 0]
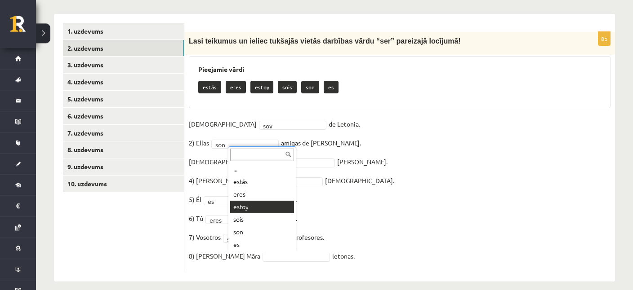
scroll to position [161, 0]
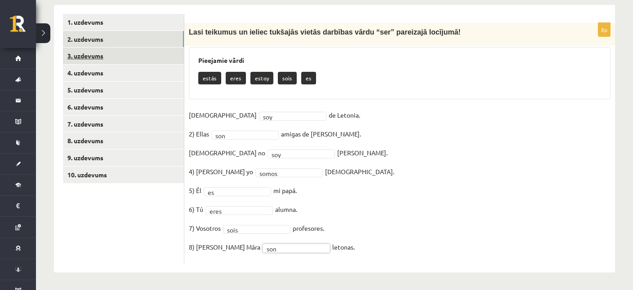
click at [94, 54] on link "3. uzdevums" at bounding box center [123, 56] width 121 height 17
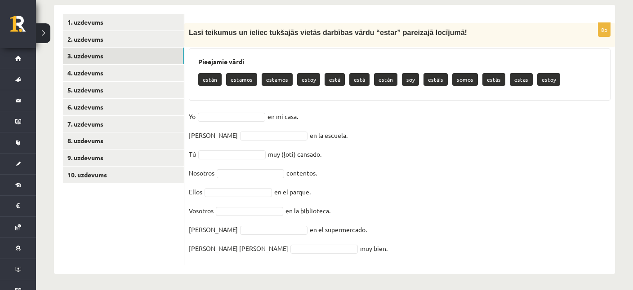
drag, startPoint x: 187, startPoint y: 28, endPoint x: 345, endPoint y: 249, distance: 271.4
click at [345, 47] on div "Lasi teikumus un ieliec tukšajās vietās darbības vārdu “estar” pareizajā locīju…" at bounding box center [399, 35] width 431 height 24
copy fieldset "muy bien."
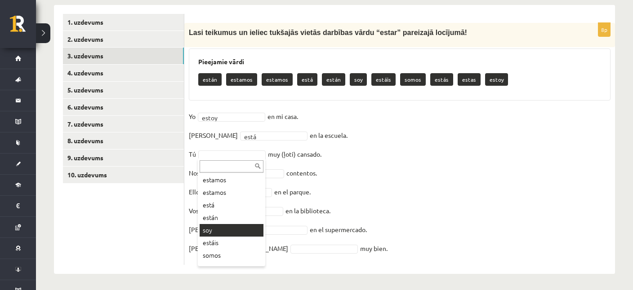
scroll to position [61, 0]
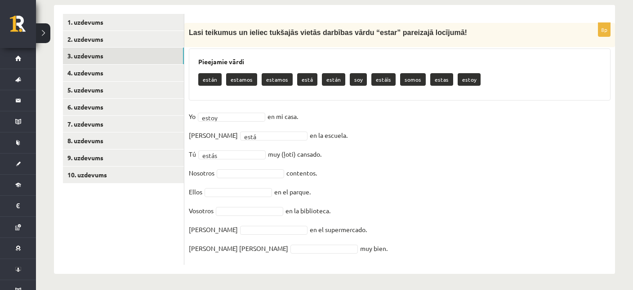
click at [237, 166] on fieldset "Yo estoy ***** en mi casa. Ella está **** en la escuela. Tú estás ***** muy (ļo…" at bounding box center [400, 185] width 422 height 151
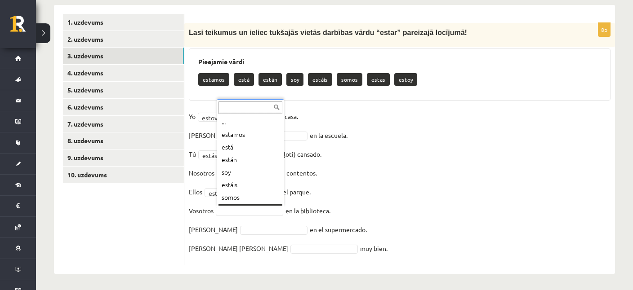
scroll to position [11, 0]
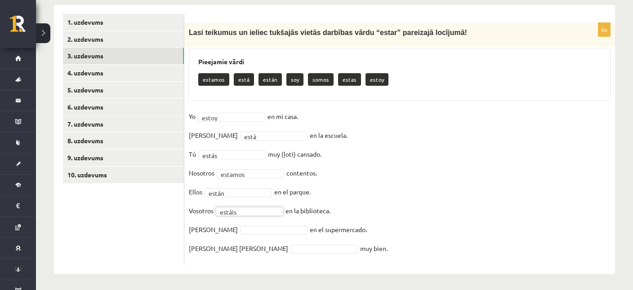
click at [226, 225] on fieldset "Yo estoy ***** en mi casa. Ella está **** en la escuela. Tú estás ***** muy (ļo…" at bounding box center [400, 185] width 422 height 151
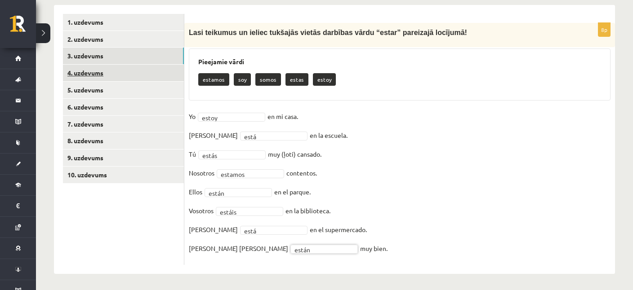
click at [91, 76] on link "4. uzdevums" at bounding box center [123, 73] width 121 height 17
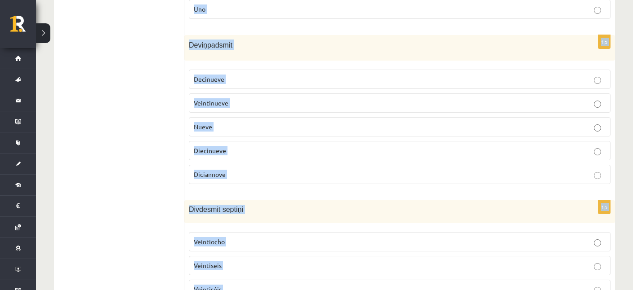
scroll to position [754, 0]
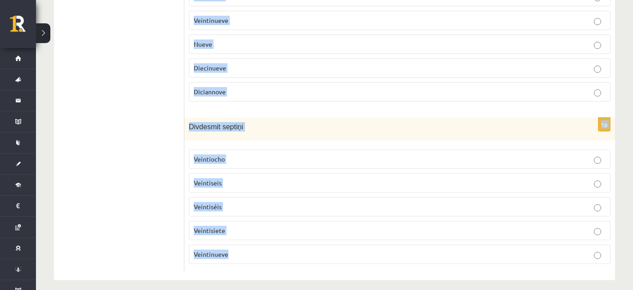
drag, startPoint x: 193, startPoint y: 109, endPoint x: 289, endPoint y: 255, distance: 174.4
copy form "Izlasi situācijas aprakstu un izvēlies pareizo skaitļu rakstības veidu! Iedomāj…"
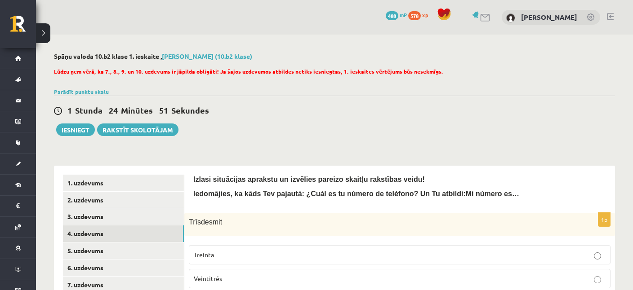
scroll to position [190, 0]
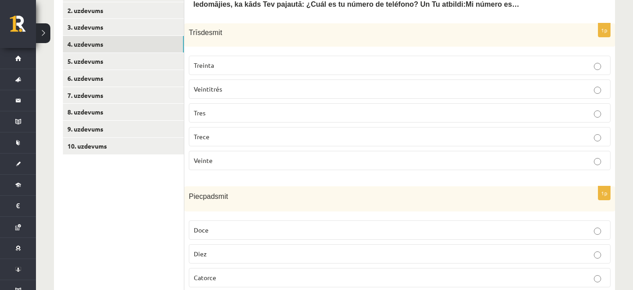
click at [211, 62] on span "Treinta" at bounding box center [204, 65] width 20 height 8
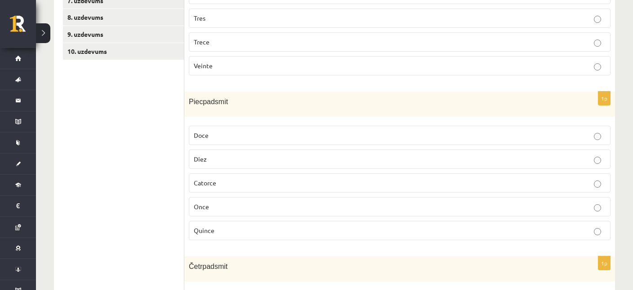
scroll to position [332, 0]
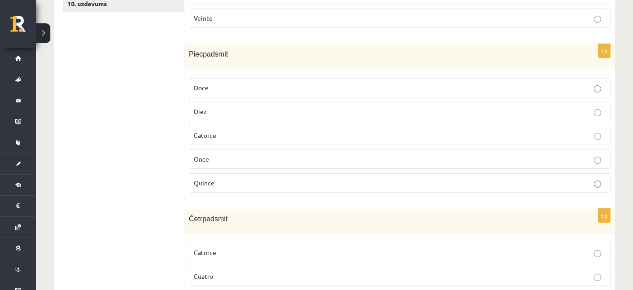
click at [216, 186] on label "Quince" at bounding box center [400, 183] width 422 height 19
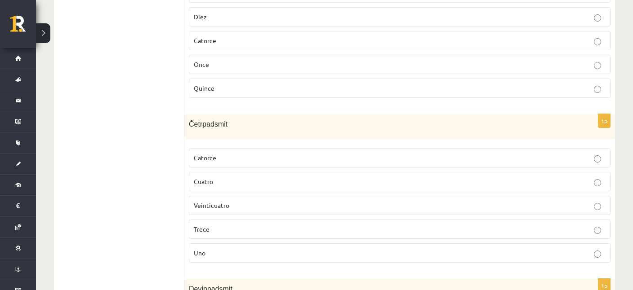
scroll to position [475, 0]
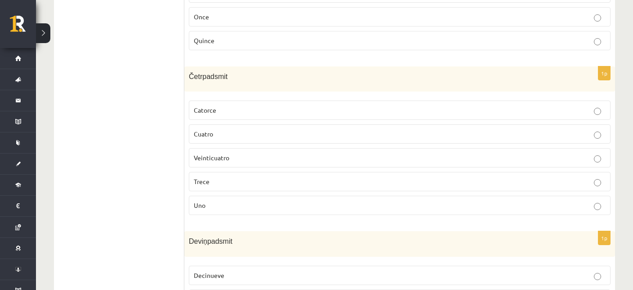
click at [218, 106] on p "Catorce" at bounding box center [400, 110] width 412 height 9
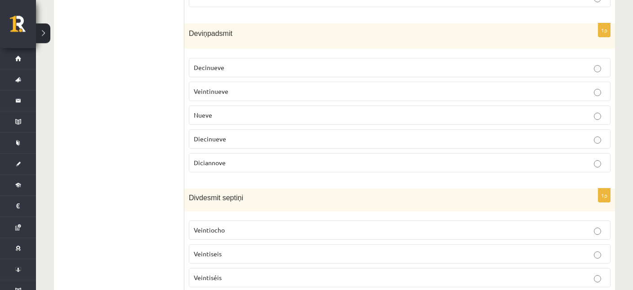
scroll to position [664, 0]
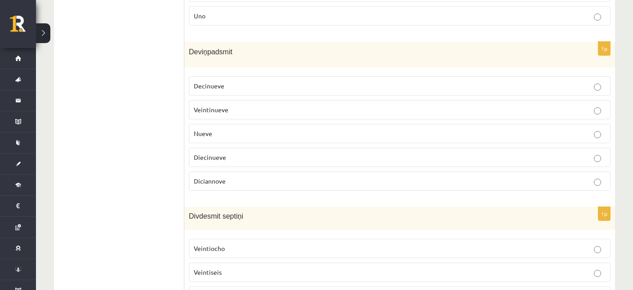
click at [228, 153] on p "Diecinueve" at bounding box center [400, 157] width 412 height 9
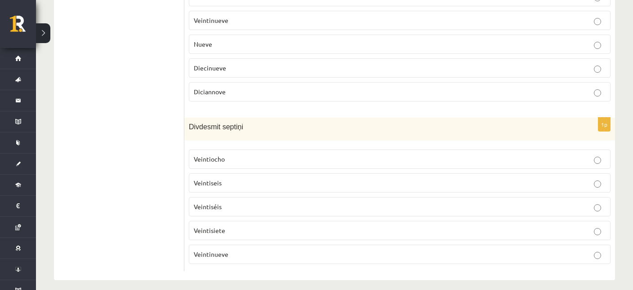
click at [229, 226] on p "Veintisiete" at bounding box center [400, 230] width 412 height 9
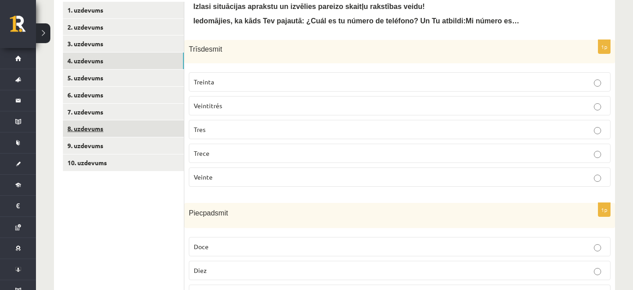
scroll to position [137, 0]
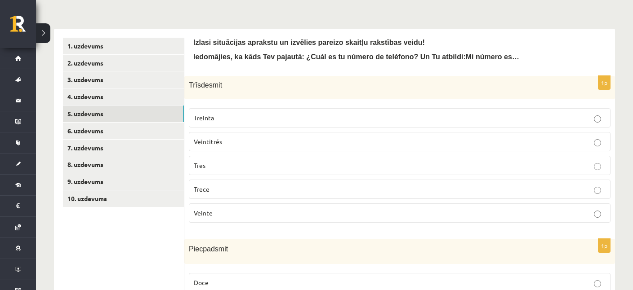
click at [89, 113] on link "5. uzdevums" at bounding box center [123, 114] width 121 height 17
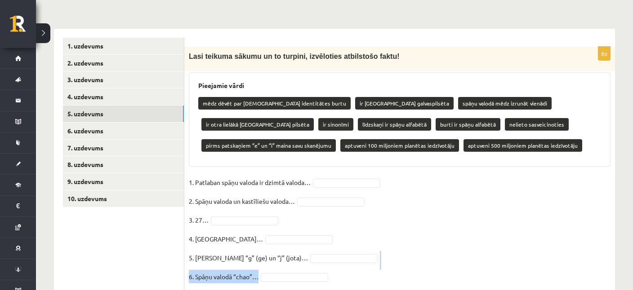
scroll to position [205, 0]
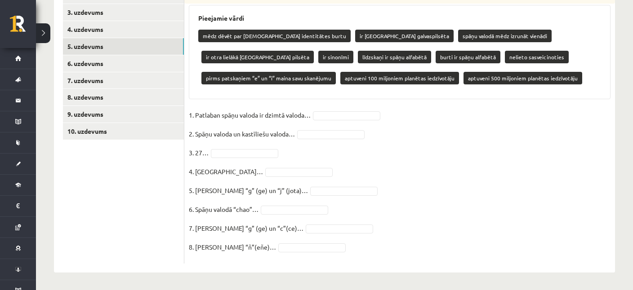
drag, startPoint x: 188, startPoint y: 54, endPoint x: 325, endPoint y: 286, distance: 269.2
copy div
click at [132, 217] on ul "1. uzdevums 2. uzdevums 3. uzdevums 4. uzdevums 5. uzdevums 6. uzdevums 7. uzde…" at bounding box center [123, 117] width 121 height 294
drag, startPoint x: 352, startPoint y: 79, endPoint x: 352, endPoint y: 92, distance: 13.5
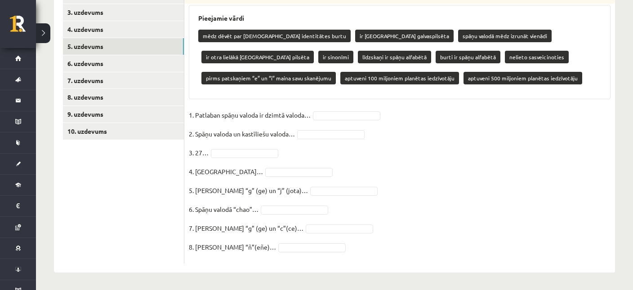
click at [352, 92] on div "Pieejamie vārdi mēdz dēvēt par spāņu identitātes burtu ir [GEOGRAPHIC_DATA] gal…" at bounding box center [400, 52] width 422 height 94
click at [308, 111] on p "1. Patlaban spāņu valoda ir dzimtā valoda…" at bounding box center [250, 114] width 122 height 13
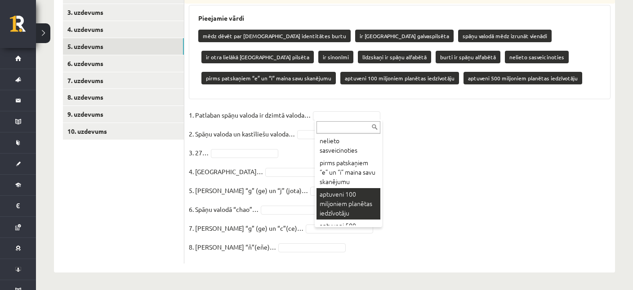
scroll to position [193, 0]
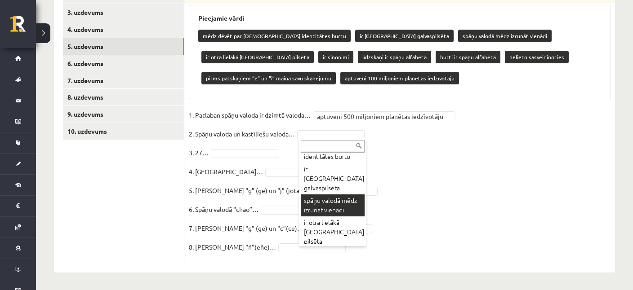
scroll to position [71, 0]
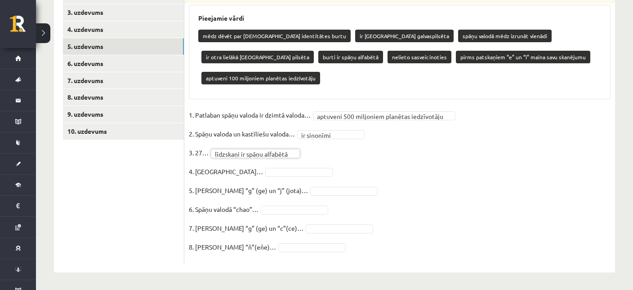
scroll to position [183, 0]
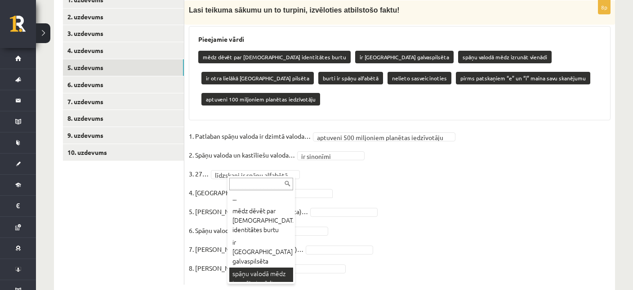
scroll to position [20, 0]
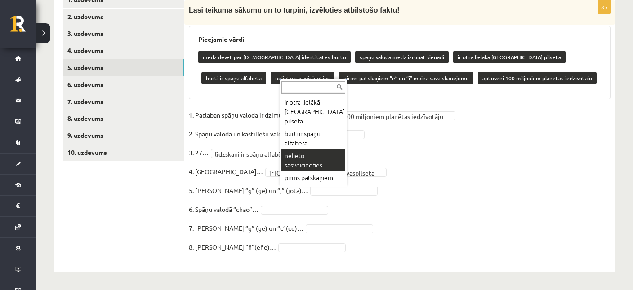
scroll to position [74, 0]
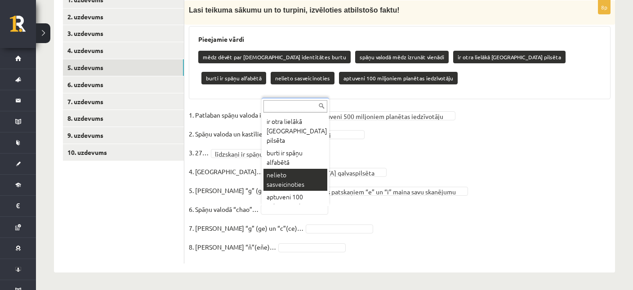
scroll to position [71, 0]
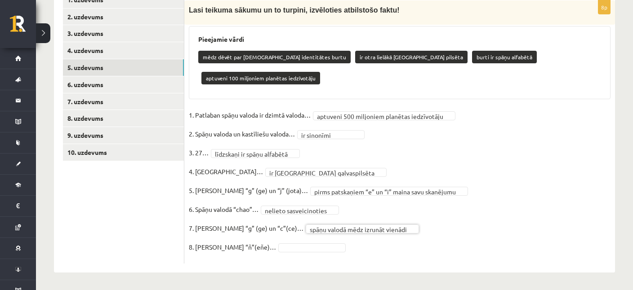
scroll to position [162, 0]
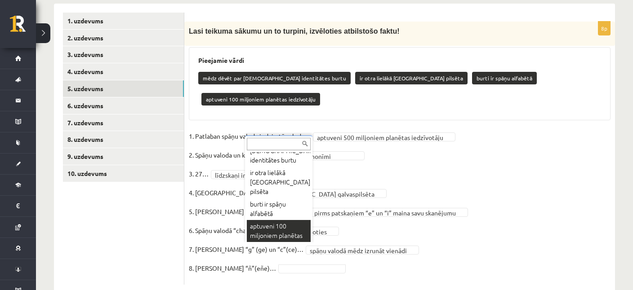
scroll to position [0, 0]
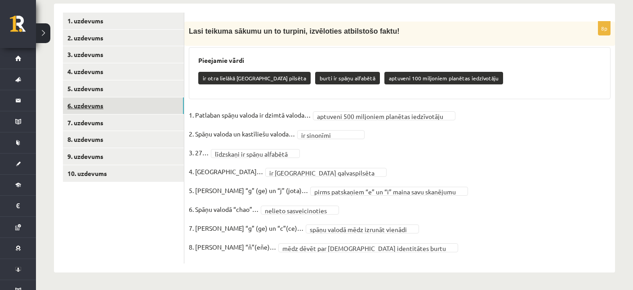
click at [89, 106] on link "6. uzdevums" at bounding box center [123, 106] width 121 height 17
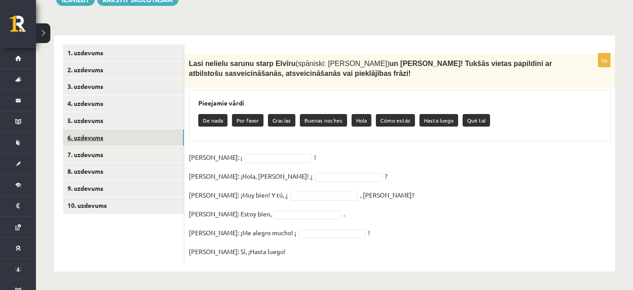
scroll to position [129, 0]
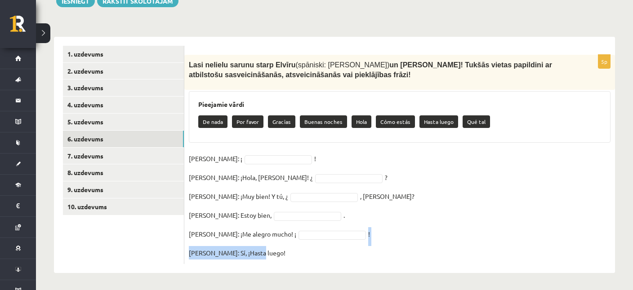
drag, startPoint x: 189, startPoint y: 62, endPoint x: 283, endPoint y: 258, distance: 216.5
click at [283, 90] on div "Lasi nelielu sarunu starp Elvīru (spāniski: [PERSON_NAME]) un [PERSON_NAME]! Tu…" at bounding box center [399, 72] width 431 height 35
copy fieldset "! [PERSON_NAME]: Sí, ¡Hasta luego!"
click at [241, 156] on body "0 Dāvanas 488 mP 578 xp [PERSON_NAME] Sākums Aktuāli Kā mācīties eSKOLĀ Kontakt…" at bounding box center [316, 16] width 633 height 290
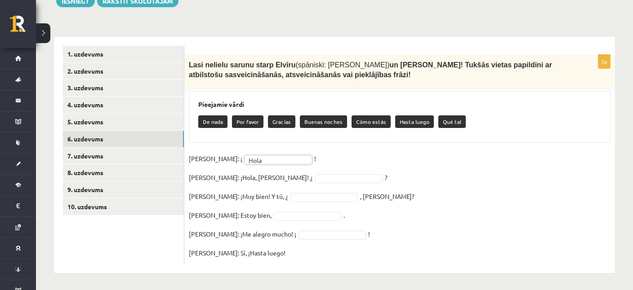
click at [275, 161] on body "0 Dāvanas 488 mP 578 xp [PERSON_NAME] Sākums Aktuāli Kā mācīties eSKOLĀ Kontakt…" at bounding box center [316, 16] width 633 height 290
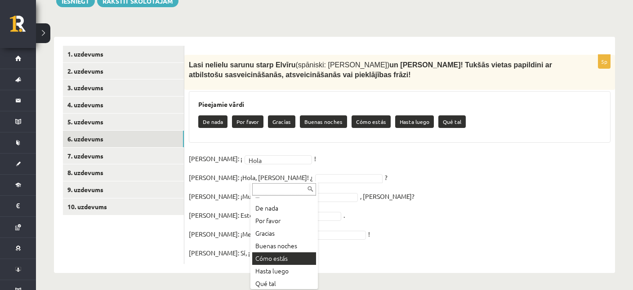
scroll to position [11, 0]
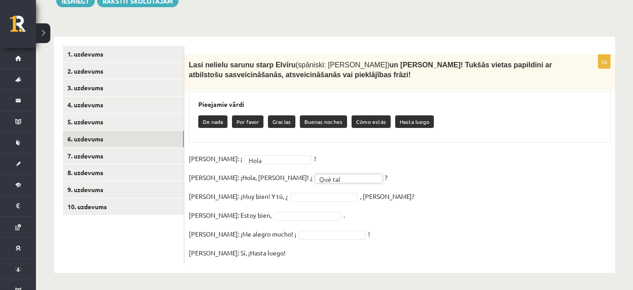
click at [277, 161] on body "0 Dāvanas 488 mP 578 xp [PERSON_NAME] Sākums Aktuāli Kā mācīties eSKOLĀ Kontakt…" at bounding box center [316, 16] width 633 height 290
click at [267, 161] on body "0 Dāvanas 488 mP 578 xp [PERSON_NAME] Sākums Aktuāli Kā mācīties eSKOLĀ Kontakt…" at bounding box center [316, 16] width 633 height 290
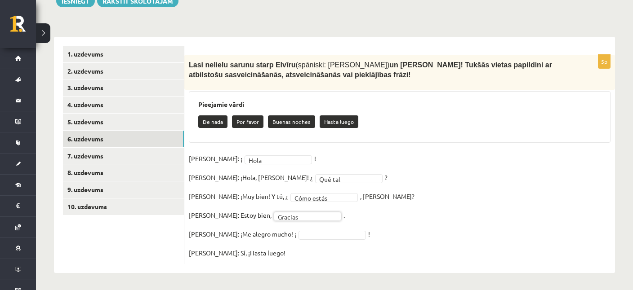
click at [281, 161] on body "0 Dāvanas 488 mP 578 xp [PERSON_NAME] Sākums Aktuāli Kā mācīties eSKOLĀ Kontakt…" at bounding box center [316, 16] width 633 height 290
click at [279, 253] on fieldset "**********" at bounding box center [400, 206] width 422 height 108
click at [280, 261] on div "**********" at bounding box center [399, 160] width 431 height 210
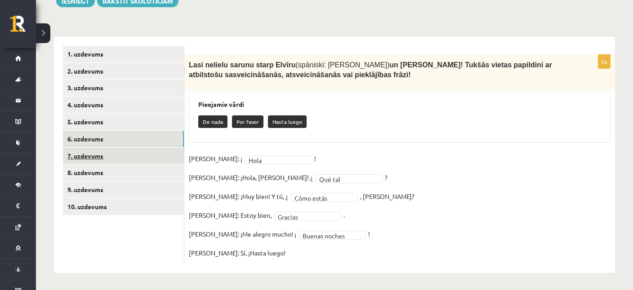
click at [112, 156] on link "7. uzdevums" at bounding box center [123, 156] width 121 height 17
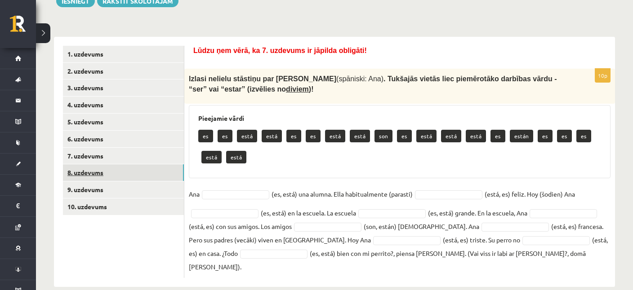
click at [91, 171] on link "8. uzdevums" at bounding box center [123, 173] width 121 height 17
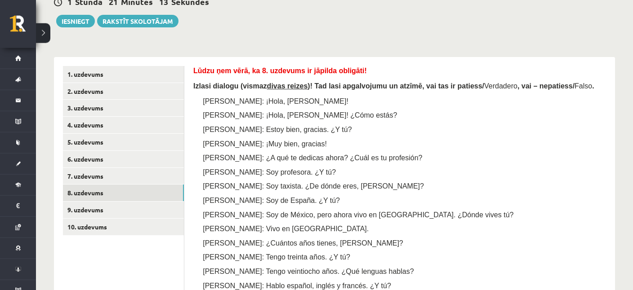
scroll to position [222, 0]
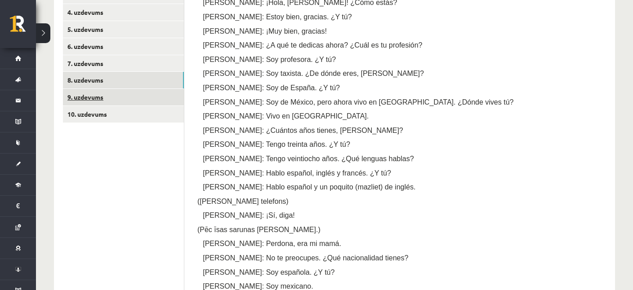
click at [97, 93] on link "9. uzdevums" at bounding box center [123, 97] width 121 height 17
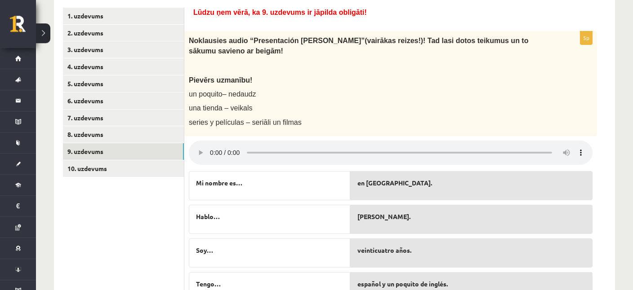
scroll to position [127, 0]
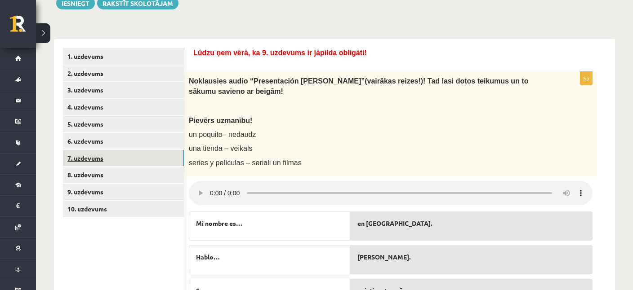
click at [72, 158] on link "7. uzdevums" at bounding box center [123, 158] width 121 height 17
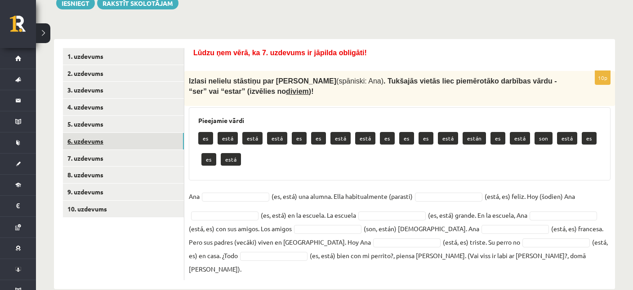
click at [75, 147] on link "6. uzdevums" at bounding box center [123, 141] width 121 height 17
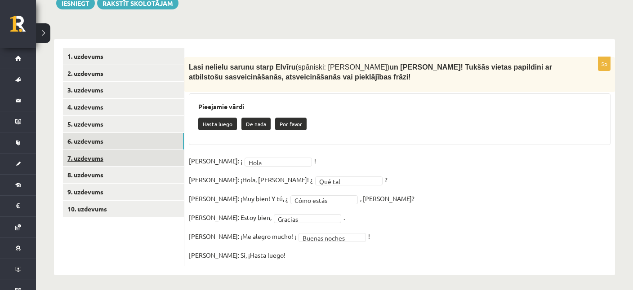
click at [80, 157] on link "7. uzdevums" at bounding box center [123, 158] width 121 height 17
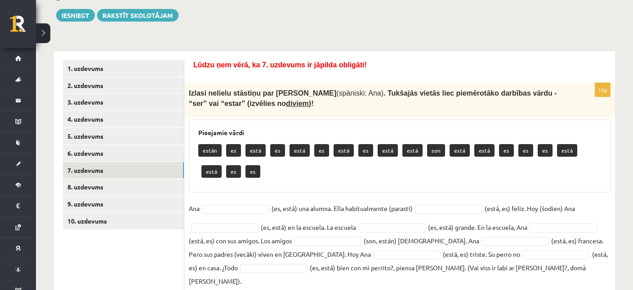
scroll to position [129, 0]
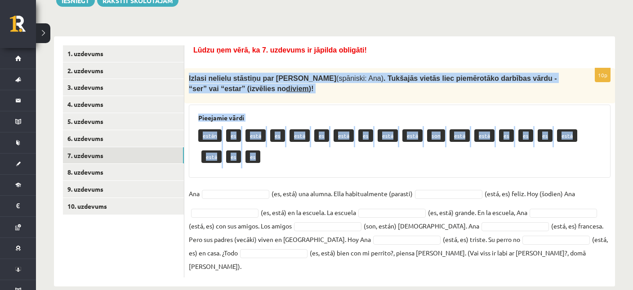
drag, startPoint x: 189, startPoint y: 75, endPoint x: 285, endPoint y: 151, distance: 122.9
click at [285, 103] on div "Izlasi nelielu stāstiņu par [PERSON_NAME] (spāniski: Ana) . Tukšajās vietās lie…" at bounding box center [399, 85] width 431 height 35
click at [281, 156] on div "están es está es está es está es está está son está está es es es está está es …" at bounding box center [399, 147] width 403 height 42
drag, startPoint x: 188, startPoint y: 75, endPoint x: 254, endPoint y: 160, distance: 108.1
click at [254, 103] on div "Izlasi nelielu stāstiņu par [PERSON_NAME] (spāniski: Ana) . Tukšajās vietās lie…" at bounding box center [399, 85] width 431 height 35
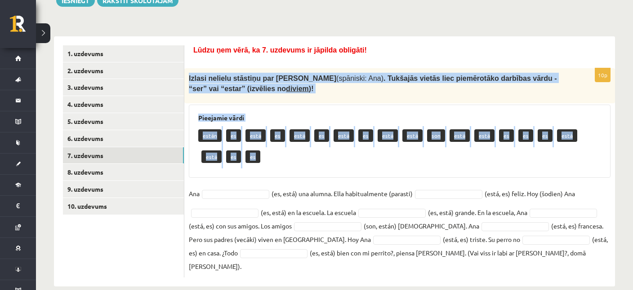
copy div "Izlasi nelielu stāstiņu par [PERSON_NAME] (spāniski: Ana) . Tukšajās vietās lie…"
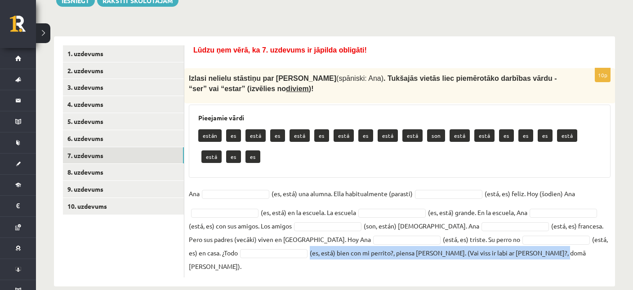
drag, startPoint x: 190, startPoint y: 194, endPoint x: 532, endPoint y: 262, distance: 348.8
click at [532, 262] on div "10p Izlasi nelielu stāstiņu par [PERSON_NAME] (spāniski: Ana) . Tukšajās vietās…" at bounding box center [399, 172] width 431 height 209
copy fieldset "(es, está) bien con mi perrito?, piensa [PERSON_NAME]. (Vai viss ir labi ar [PE…"
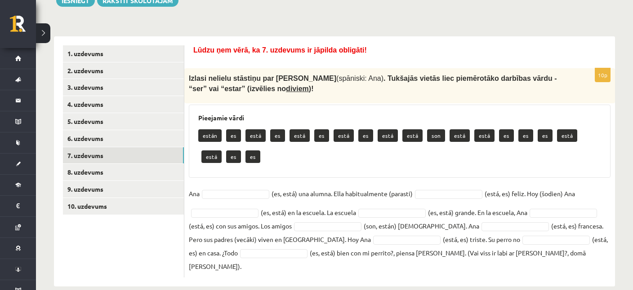
click at [263, 165] on div "están es está es está es está es está está son está está es es es está está es …" at bounding box center [399, 147] width 403 height 42
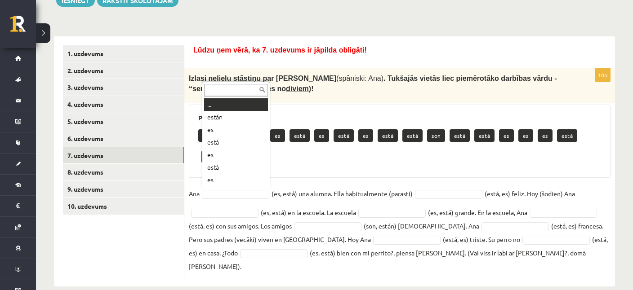
click at [225, 161] on body "0 Dāvanas 488 mP 578 xp [PERSON_NAME] Sākums Aktuāli Kā mācīties eSKOLĀ Kontakt…" at bounding box center [316, 16] width 633 height 290
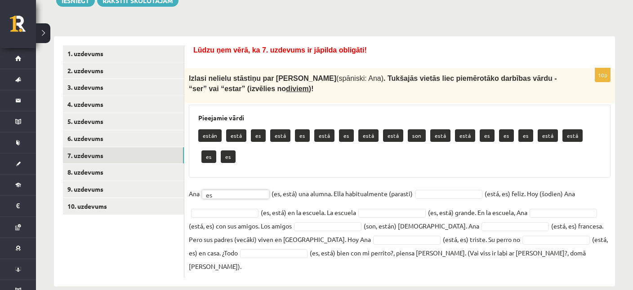
click at [441, 161] on body "0 Dāvanas 488 mP 578 xp [PERSON_NAME] Sākums Aktuāli Kā mācīties eSKOLĀ Kontakt…" at bounding box center [316, 16] width 633 height 290
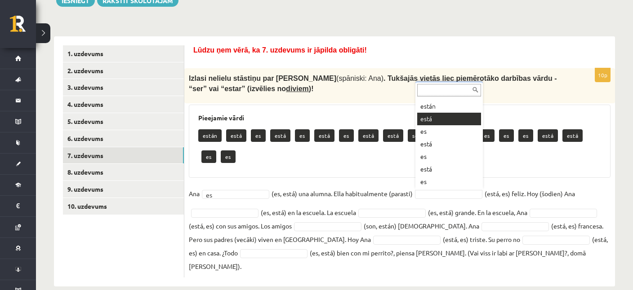
scroll to position [108, 0]
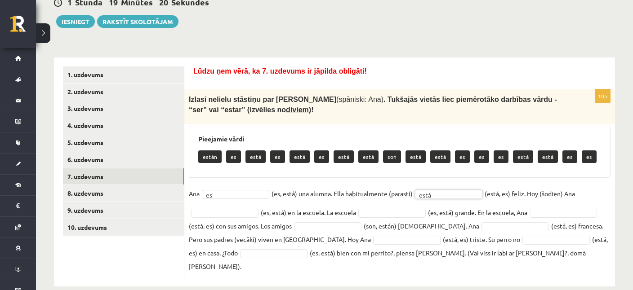
click at [224, 182] on body "0 Dāvanas 488 mP 578 xp [PERSON_NAME] Sākums Aktuāli Kā mācīties eSKOLĀ Kontakt…" at bounding box center [316, 37] width 633 height 290
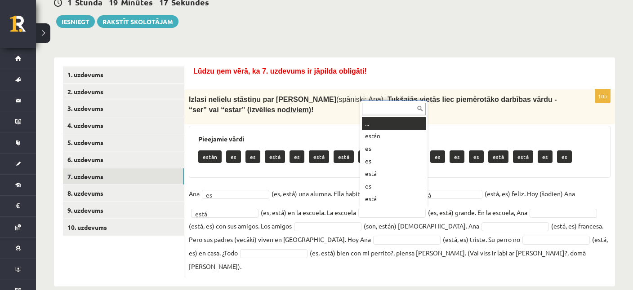
click at [391, 182] on body "0 Dāvanas 488 mP 578 xp [PERSON_NAME] Sākums Aktuāli Kā mācīties eSKOLĀ Kontakt…" at bounding box center [316, 37] width 633 height 290
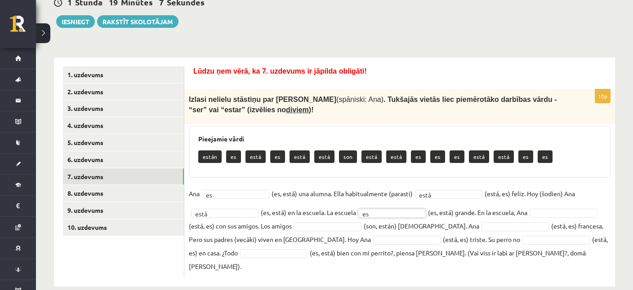
click at [308, 182] on body "0 Dāvanas 488 mP 578 xp [PERSON_NAME] Sākums Aktuāli Kā mācīties eSKOLĀ Kontakt…" at bounding box center [316, 37] width 633 height 290
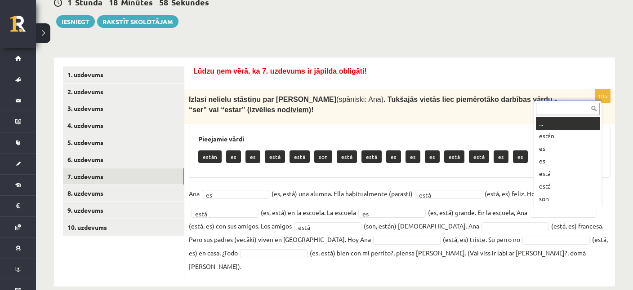
click at [551, 182] on body "0 Dāvanas 488 mP 578 xp [PERSON_NAME] Sākums Aktuāli Kā mācīties eSKOLĀ Kontakt…" at bounding box center [316, 37] width 633 height 290
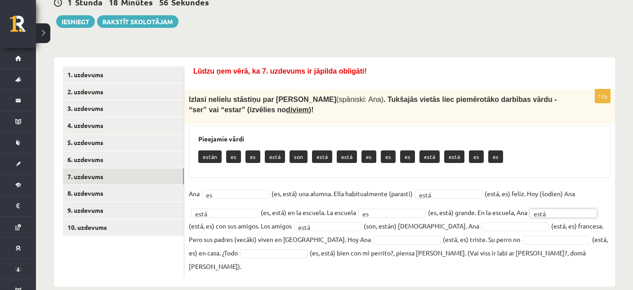
click at [315, 182] on body "0 Dāvanas 488 mP 578 xp [PERSON_NAME] Sākums Aktuāli Kā mācīties eSKOLĀ Kontakt…" at bounding box center [316, 37] width 633 height 290
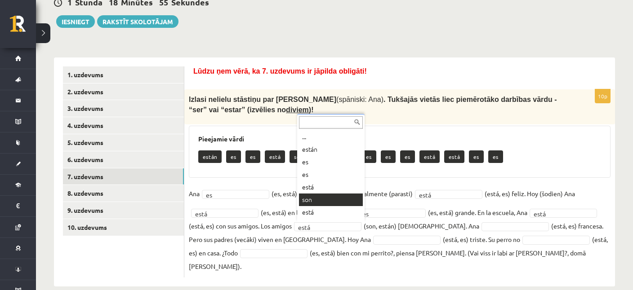
scroll to position [36, 0]
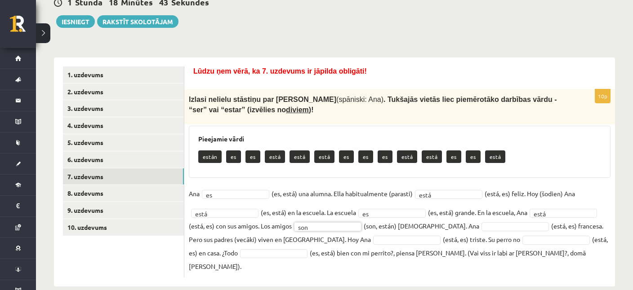
click at [459, 182] on body "0 Dāvanas 488 mP 578 xp [PERSON_NAME] Sākums Aktuāli Kā mācīties eSKOLĀ Kontakt…" at bounding box center [316, 37] width 633 height 290
click at [324, 182] on body "0 Dāvanas 488 mP 578 xp [PERSON_NAME] Sākums Aktuāli Kā mācīties eSKOLĀ Kontakt…" at bounding box center [316, 37] width 633 height 290
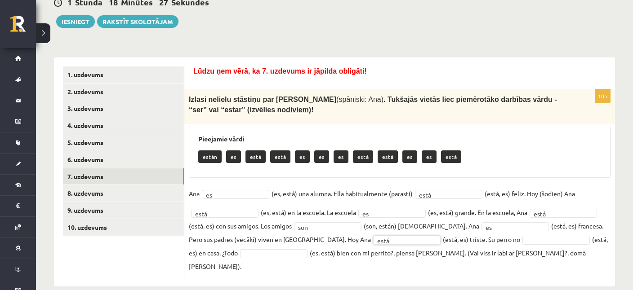
click at [490, 182] on body "0 Dāvanas 488 mP 578 xp [PERSON_NAME] Sākums Aktuāli Kā mācīties eSKOLĀ Kontakt…" at bounding box center [316, 37] width 633 height 290
click at [240, 182] on body "0 Dāvanas 488 mP 578 xp [PERSON_NAME] Sākums Aktuāli Kā mācīties eSKOLĀ Kontakt…" at bounding box center [316, 37] width 633 height 290
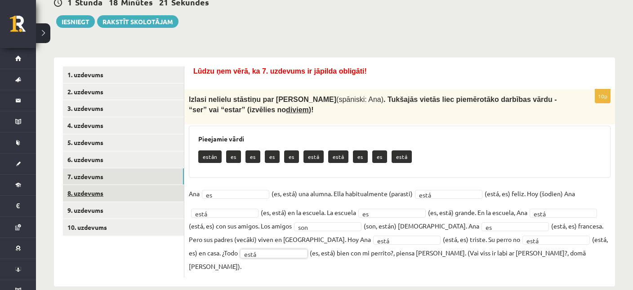
click at [92, 187] on link "8. uzdevums" at bounding box center [123, 193] width 121 height 17
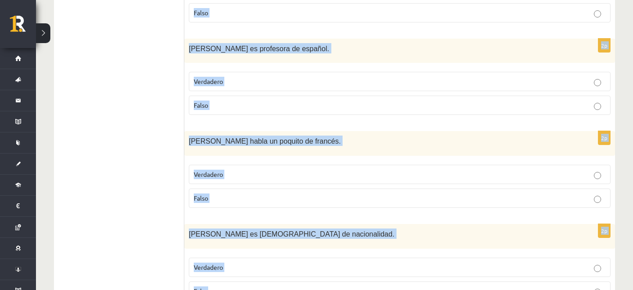
scroll to position [1219, 0]
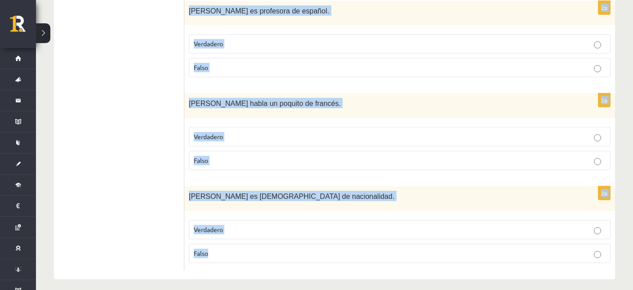
drag, startPoint x: 192, startPoint y: 134, endPoint x: 241, endPoint y: 260, distance: 135.6
copy form "Loremi dolorsi (ametco adipi elitse )! Doe temp incididuntu la etdolo, mag ali …"
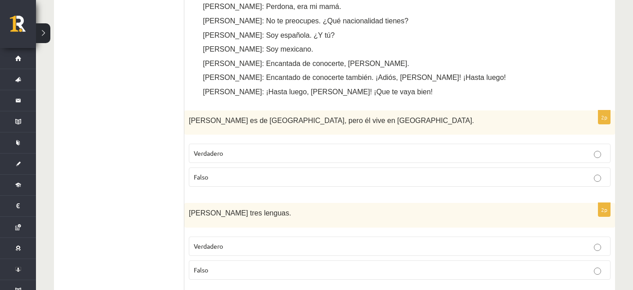
click at [218, 150] on span "Verdadero" at bounding box center [208, 153] width 29 height 8
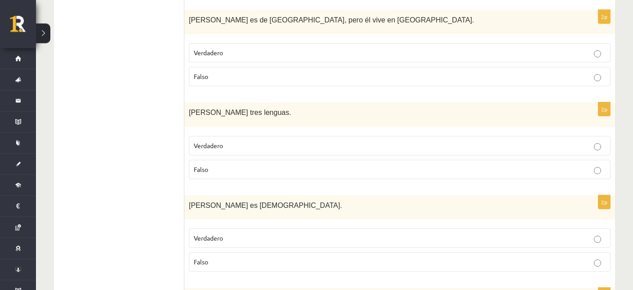
scroll to position [649, 0]
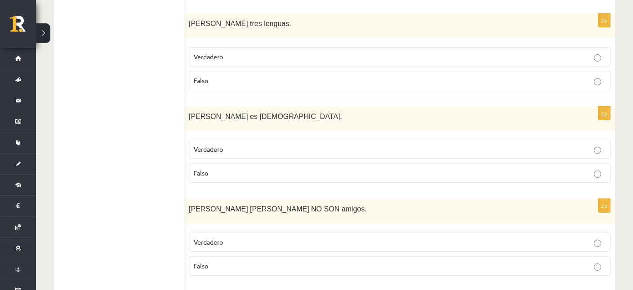
click at [216, 78] on p "Falso" at bounding box center [400, 80] width 412 height 9
click at [214, 172] on p "Falso" at bounding box center [400, 173] width 412 height 9
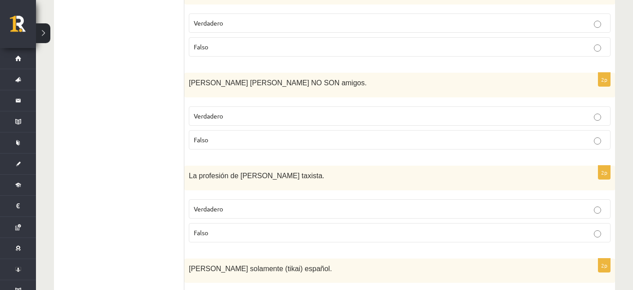
scroll to position [791, 0]
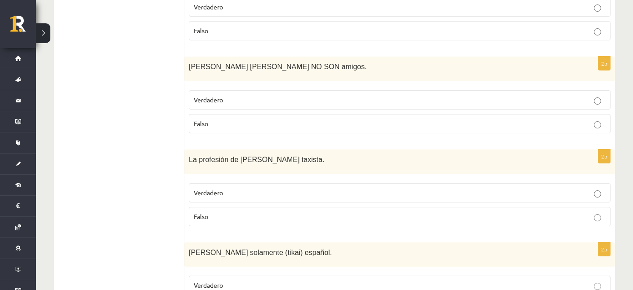
click at [222, 96] on span "Verdadero" at bounding box center [208, 100] width 29 height 8
click at [203, 191] on span "Verdadero" at bounding box center [208, 193] width 29 height 8
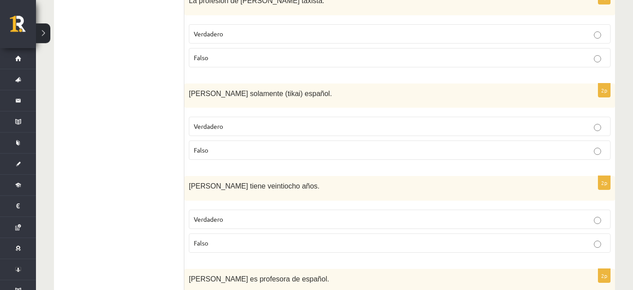
scroll to position [934, 0]
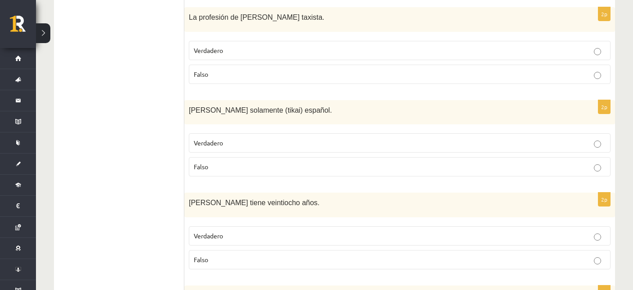
click at [213, 164] on p "Falso" at bounding box center [400, 166] width 412 height 9
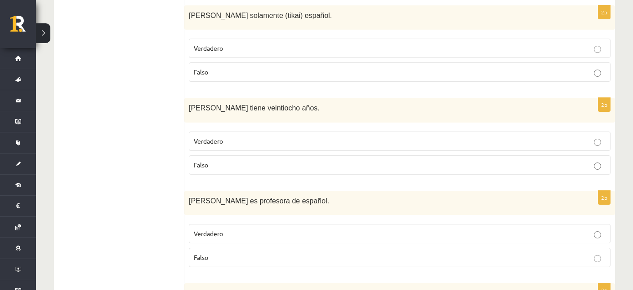
click at [211, 162] on p "Falso" at bounding box center [400, 164] width 412 height 9
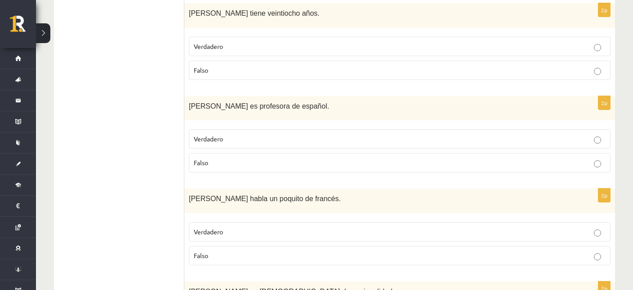
click at [213, 136] on span "Verdadero" at bounding box center [208, 139] width 29 height 8
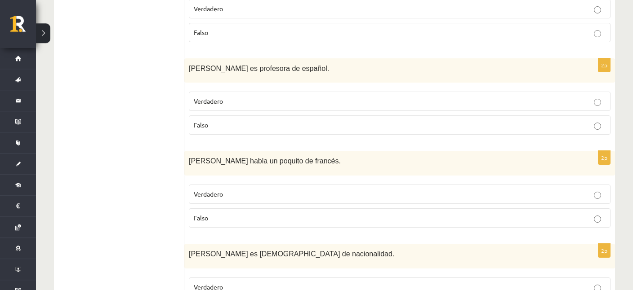
scroll to position [1171, 0]
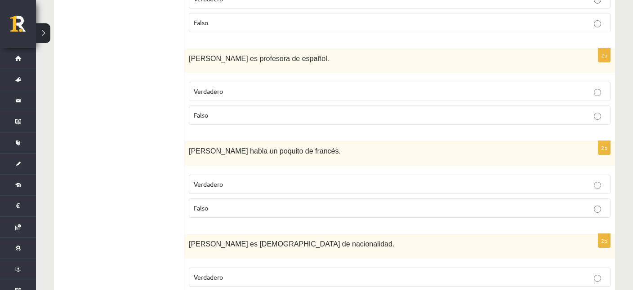
click at [216, 204] on p "Falso" at bounding box center [400, 208] width 412 height 9
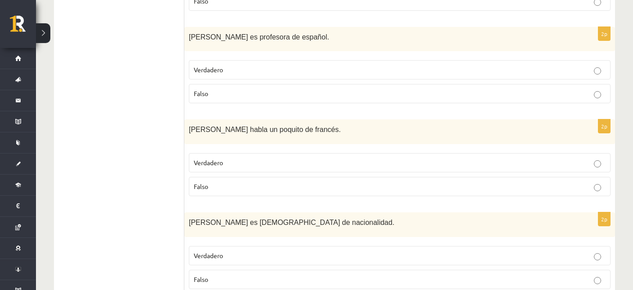
scroll to position [1219, 0]
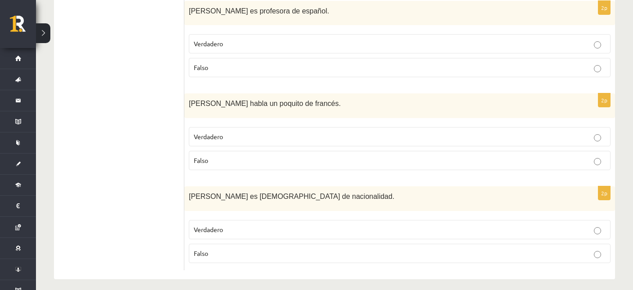
click at [228, 226] on p "Verdadero" at bounding box center [400, 229] width 412 height 9
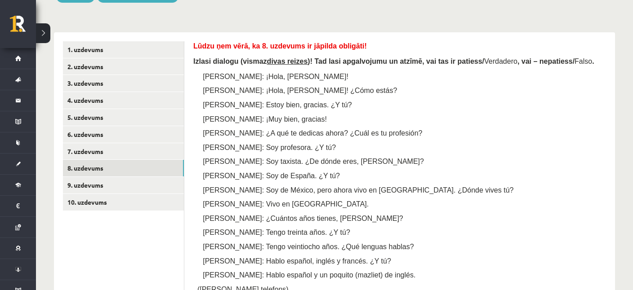
scroll to position [127, 0]
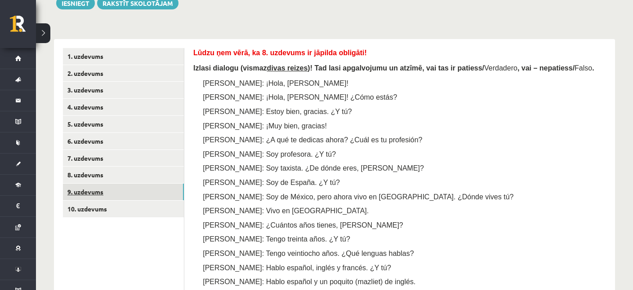
click at [106, 192] on link "9. uzdevums" at bounding box center [123, 192] width 121 height 17
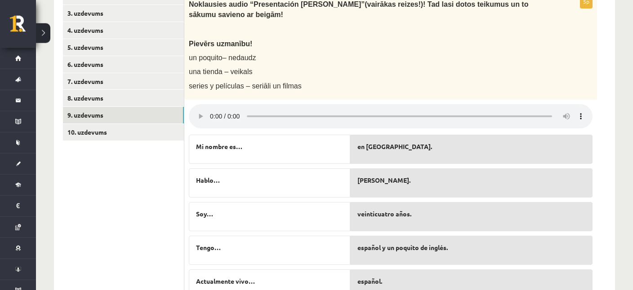
scroll to position [222, 0]
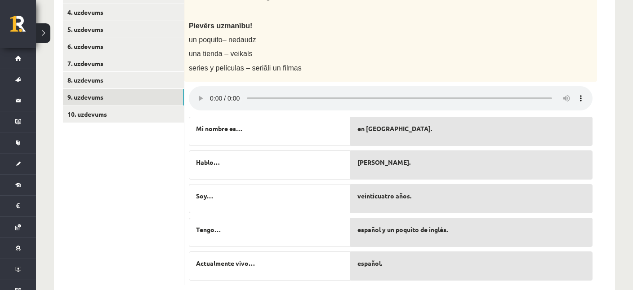
click at [373, 120] on div "en [GEOGRAPHIC_DATA]." at bounding box center [471, 131] width 242 height 29
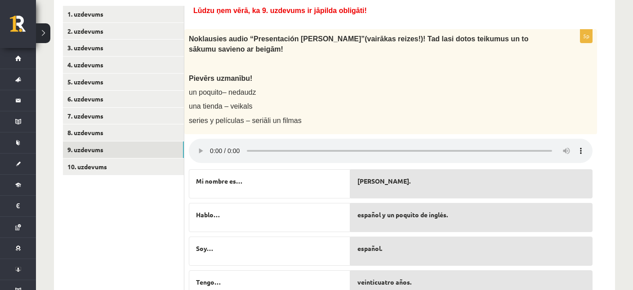
scroll to position [127, 0]
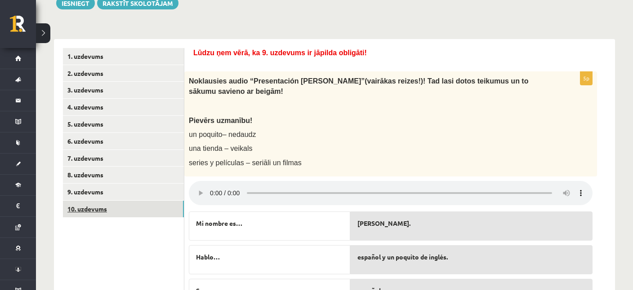
click at [89, 209] on link "10. uzdevums" at bounding box center [123, 209] width 121 height 17
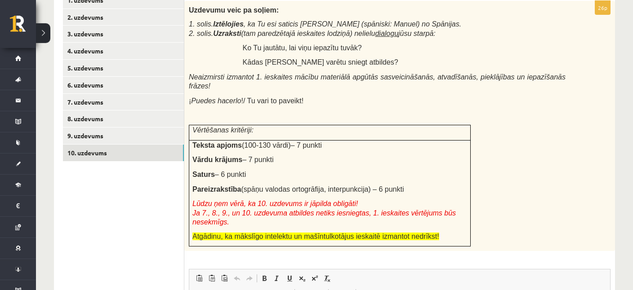
scroll to position [165, 0]
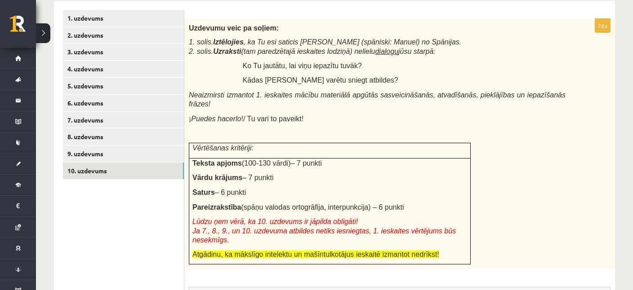
click at [190, 25] on span "Uzdevumu veic pa soļiem:" at bounding box center [234, 28] width 90 height 8
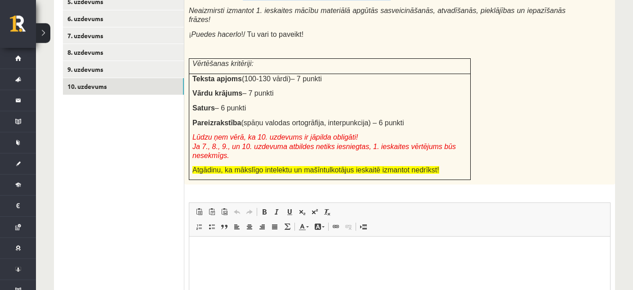
scroll to position [247, 0]
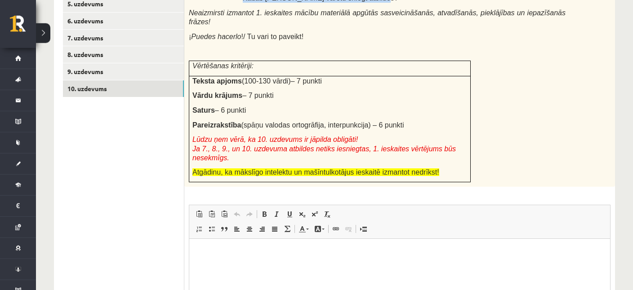
drag, startPoint x: 190, startPoint y: 72, endPoint x: 414, endPoint y: 110, distance: 226.9
click at [414, 110] on div "Uzdevumu veic pa soļiem: 1. solis. Iztēlojies , ka Tu esi saticis [PERSON_NAME]…" at bounding box center [399, 62] width 431 height 251
click at [414, 110] on td "Teksta apjoms (100-130 vārdi) – 7 punkti Vārdu krājums – 7 punkti Saturs – 6 pu…" at bounding box center [329, 129] width 281 height 107
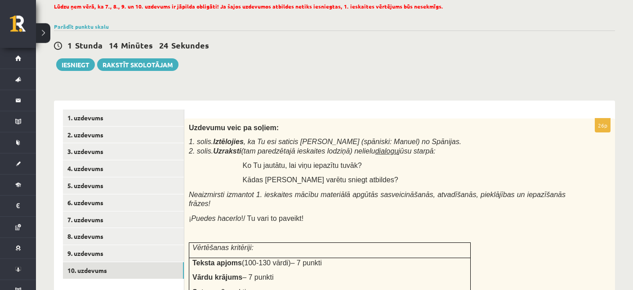
scroll to position [152, 0]
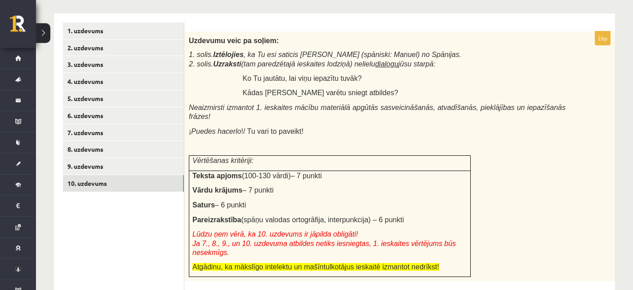
drag, startPoint x: 188, startPoint y: 40, endPoint x: 396, endPoint y: 208, distance: 267.5
click at [396, 208] on div "Uzdevumu veic pa soļiem: 1. solis. Iztēlojies , ka Tu esi saticis [PERSON_NAME]…" at bounding box center [399, 156] width 431 height 251
copy div "Uzdevumu veic pa soļiem: 1. solis. Iztēlojies , ka Tu esi saticis [PERSON_NAME]…"
click at [373, 142] on p at bounding box center [377, 146] width 377 height 9
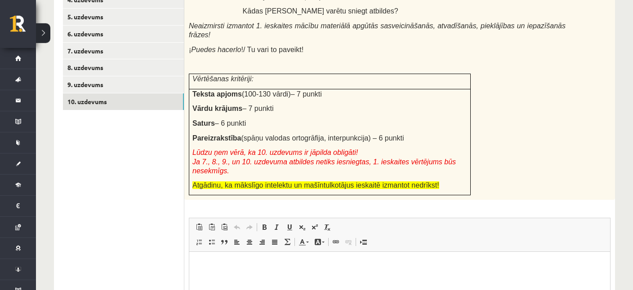
scroll to position [295, 0]
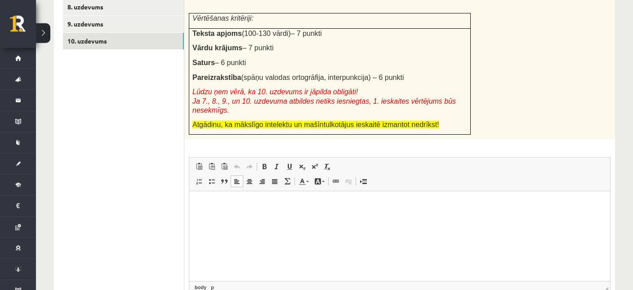
click at [268, 223] on html at bounding box center [399, 236] width 421 height 90
click at [220, 203] on p "**********" at bounding box center [399, 204] width 403 height 9
click at [250, 206] on p "**********" at bounding box center [399, 204] width 403 height 9
click at [205, 209] on p "**********" at bounding box center [399, 204] width 403 height 9
click at [235, 221] on p "*******" at bounding box center [399, 220] width 403 height 9
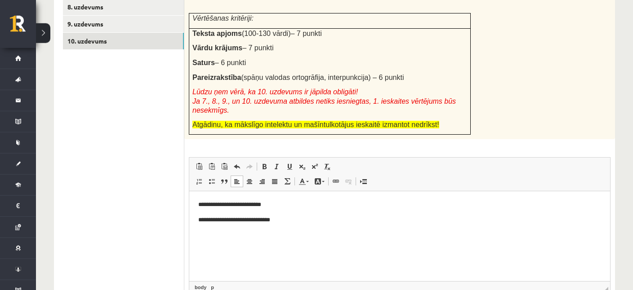
click at [226, 219] on p "**********" at bounding box center [399, 220] width 403 height 9
click at [241, 225] on p "**********" at bounding box center [399, 220] width 403 height 9
click at [257, 224] on p "**********" at bounding box center [399, 220] width 403 height 9
click at [287, 223] on p "**********" at bounding box center [399, 220] width 403 height 9
click at [209, 236] on p "**********" at bounding box center [399, 235] width 403 height 9
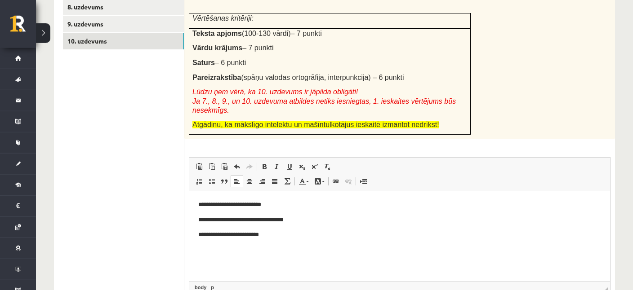
click at [210, 234] on p "**********" at bounding box center [399, 235] width 403 height 9
click at [280, 235] on p "**********" at bounding box center [399, 235] width 403 height 9
click at [256, 236] on p "**********" at bounding box center [399, 235] width 403 height 9
drag, startPoint x: 241, startPoint y: 206, endPoint x: 221, endPoint y: 211, distance: 20.7
click at [221, 211] on body "**********" at bounding box center [399, 220] width 403 height 40
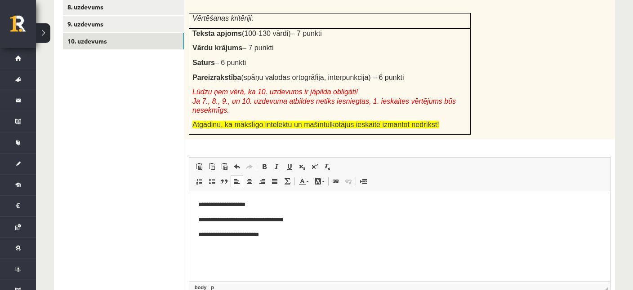
click at [284, 234] on p "**********" at bounding box center [399, 235] width 403 height 9
drag, startPoint x: 273, startPoint y: 239, endPoint x: 247, endPoint y: 241, distance: 25.7
click at [247, 241] on html "**********" at bounding box center [399, 236] width 421 height 90
click at [269, 235] on p "**********" at bounding box center [399, 235] width 403 height 9
click at [316, 232] on p "**********" at bounding box center [399, 235] width 403 height 9
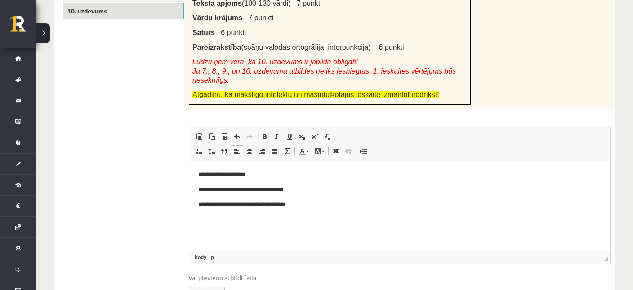
scroll to position [342, 0]
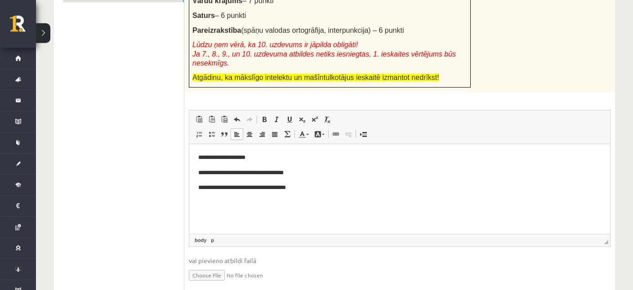
click at [248, 205] on html "**********" at bounding box center [399, 189] width 421 height 90
click at [307, 187] on p "**********" at bounding box center [399, 187] width 403 height 9
click at [226, 205] on p "**********" at bounding box center [399, 203] width 403 height 9
click at [245, 205] on p "**********" at bounding box center [399, 203] width 403 height 9
click at [244, 207] on p "**********" at bounding box center [399, 203] width 403 height 9
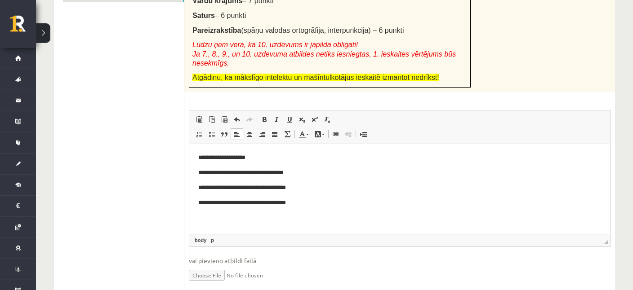
click at [313, 205] on p "**********" at bounding box center [399, 203] width 403 height 9
click at [209, 217] on p "**********" at bounding box center [399, 218] width 403 height 9
click at [267, 220] on p "**********" at bounding box center [399, 218] width 403 height 9
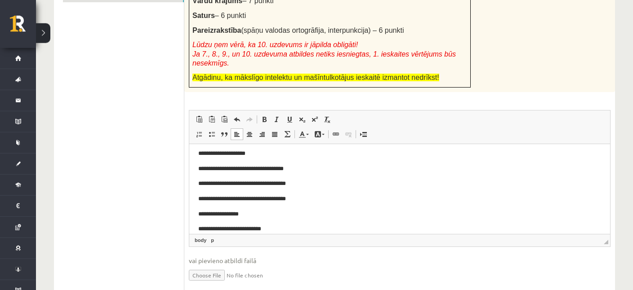
click at [225, 228] on p "**********" at bounding box center [399, 229] width 403 height 9
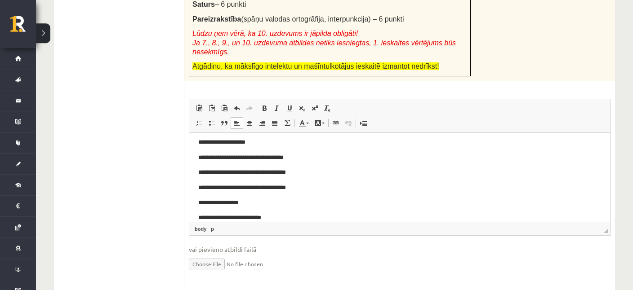
scroll to position [355, 0]
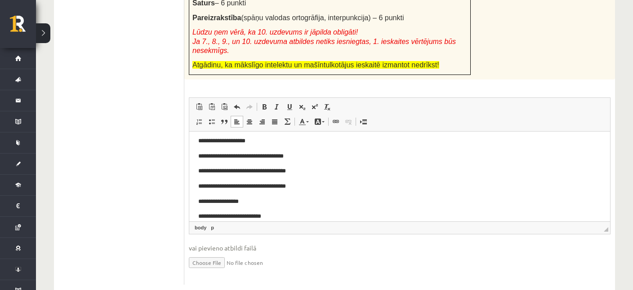
click at [285, 212] on body "**********" at bounding box center [399, 179] width 403 height 85
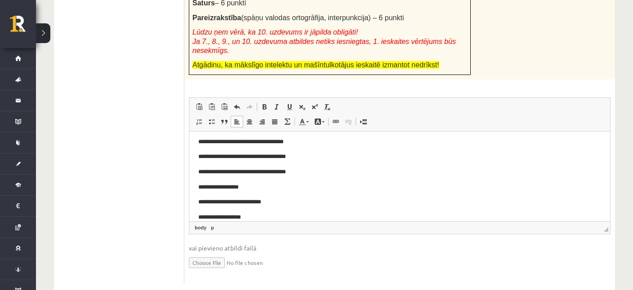
click at [213, 219] on p "**********" at bounding box center [399, 217] width 403 height 9
click at [254, 215] on p "**********" at bounding box center [399, 217] width 403 height 9
click at [226, 218] on p "******* *********" at bounding box center [399, 218] width 403 height 9
click at [252, 216] on p "********* ********" at bounding box center [399, 218] width 403 height 9
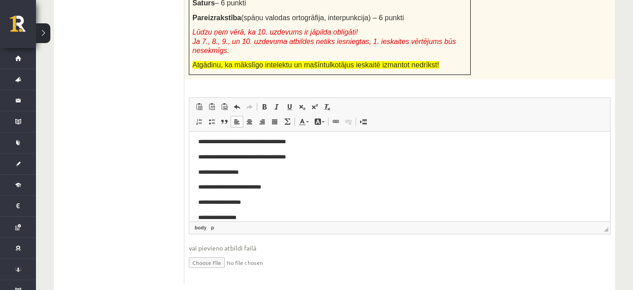
scroll to position [49, 0]
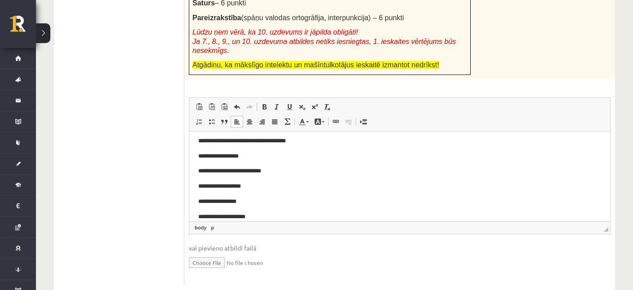
drag, startPoint x: 212, startPoint y: 217, endPoint x: 216, endPoint y: 221, distance: 6.4
click at [212, 217] on p "**********" at bounding box center [399, 217] width 403 height 9
click at [258, 217] on p "**********" at bounding box center [399, 217] width 403 height 9
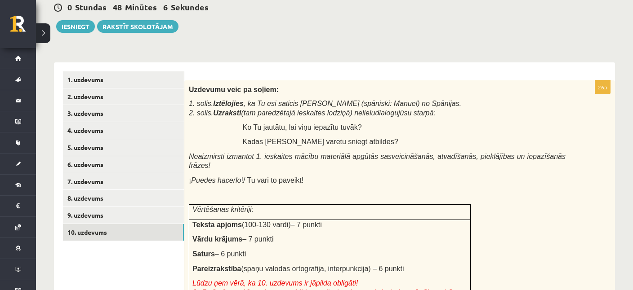
scroll to position [165, 0]
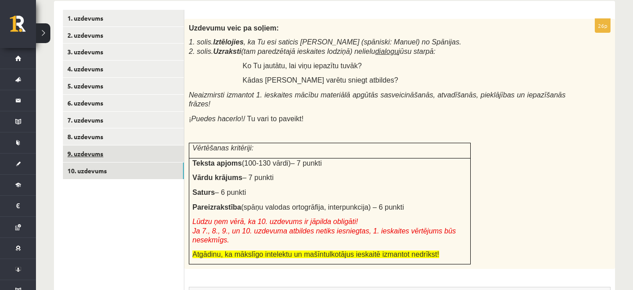
click at [86, 150] on link "9. uzdevums" at bounding box center [123, 154] width 121 height 17
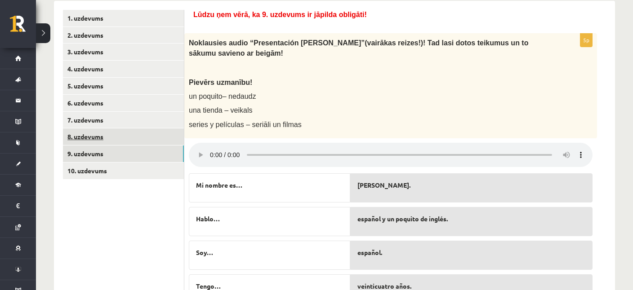
click at [88, 138] on link "8. uzdevums" at bounding box center [123, 137] width 121 height 17
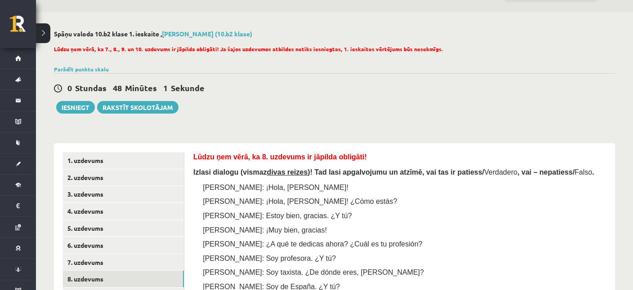
scroll to position [0, 0]
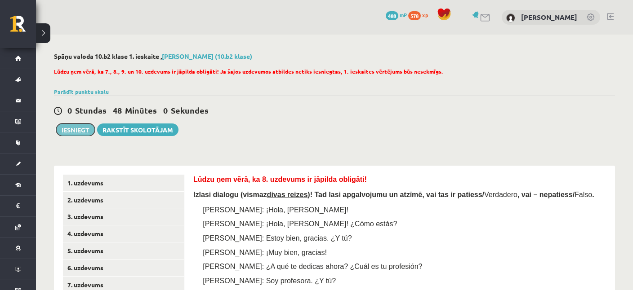
click at [72, 132] on button "Iesniegt" at bounding box center [75, 130] width 39 height 13
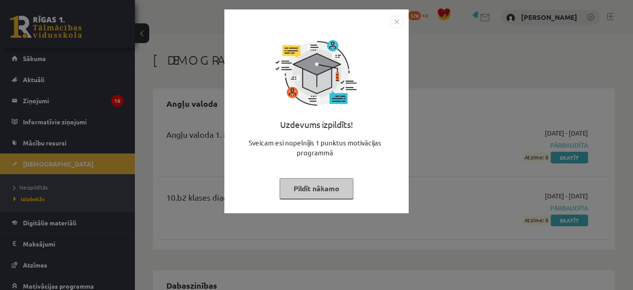
click at [399, 20] on img "Close" at bounding box center [396, 21] width 13 height 13
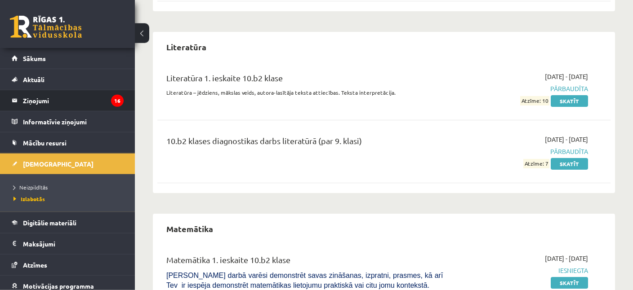
scroll to position [946, 0]
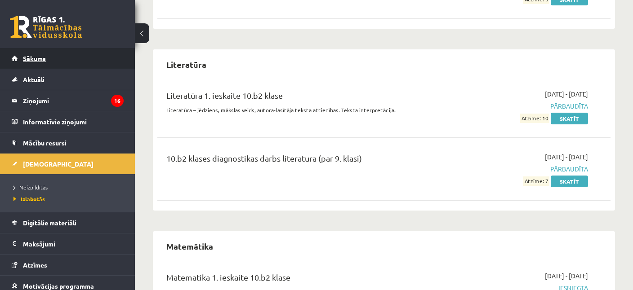
click at [29, 61] on span "Sākums" at bounding box center [34, 58] width 23 height 8
